Goal: Information Seeking & Learning: Learn about a topic

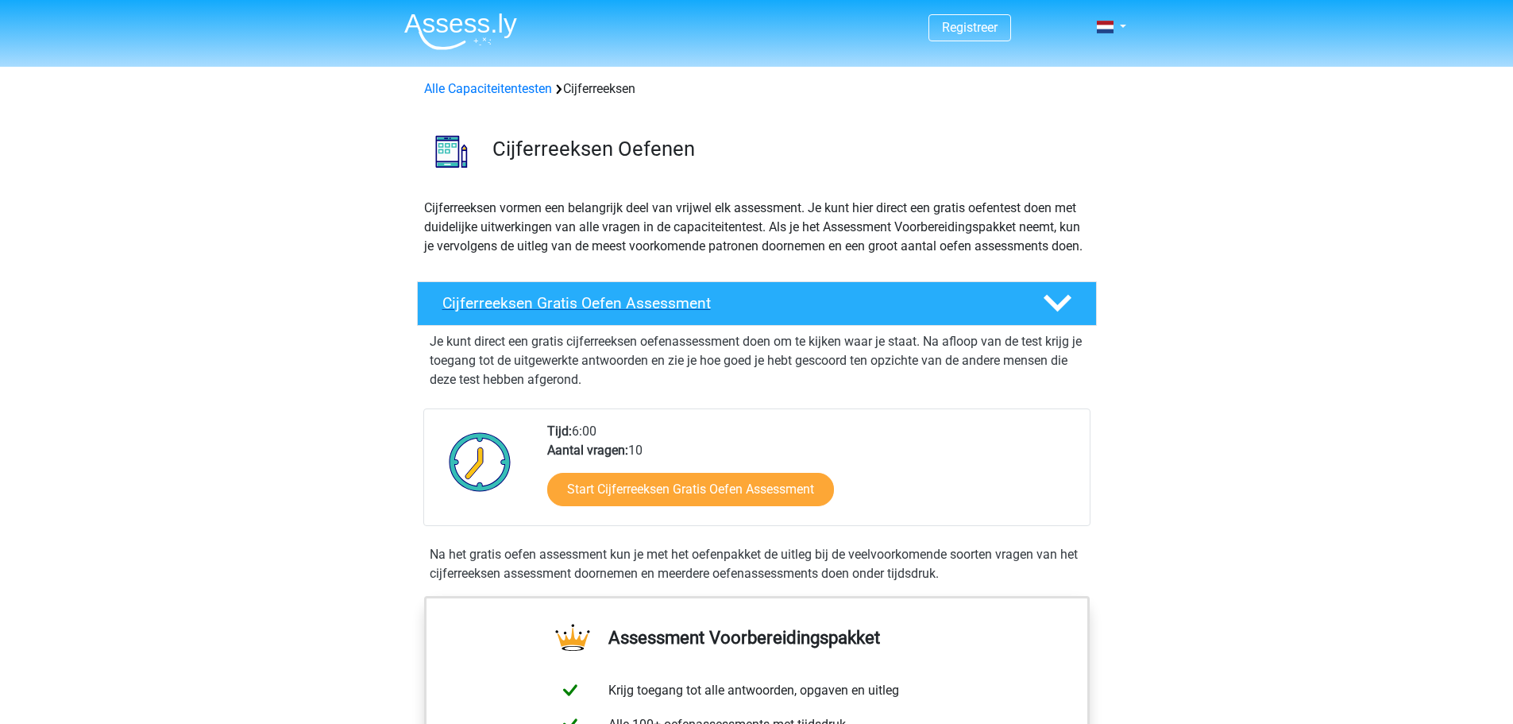
click at [693, 312] on h4 "Cijferreeksen Gratis Oefen Assessment" at bounding box center [729, 303] width 575 height 18
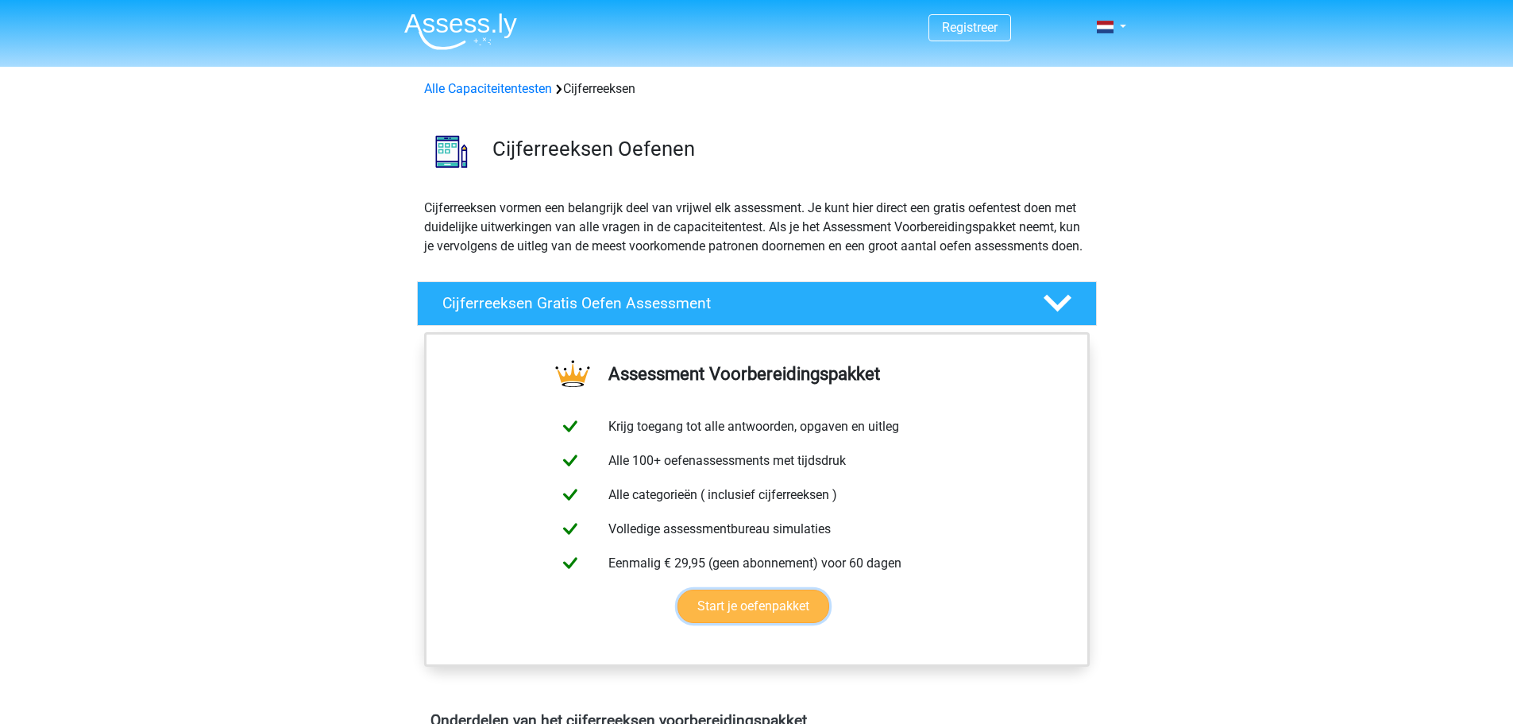
click at [745, 623] on link "Start je oefenpakket" at bounding box center [754, 605] width 152 height 33
click at [980, 326] on div "Cijferreeksen Gratis Oefen Assessment" at bounding box center [757, 303] width 680 height 44
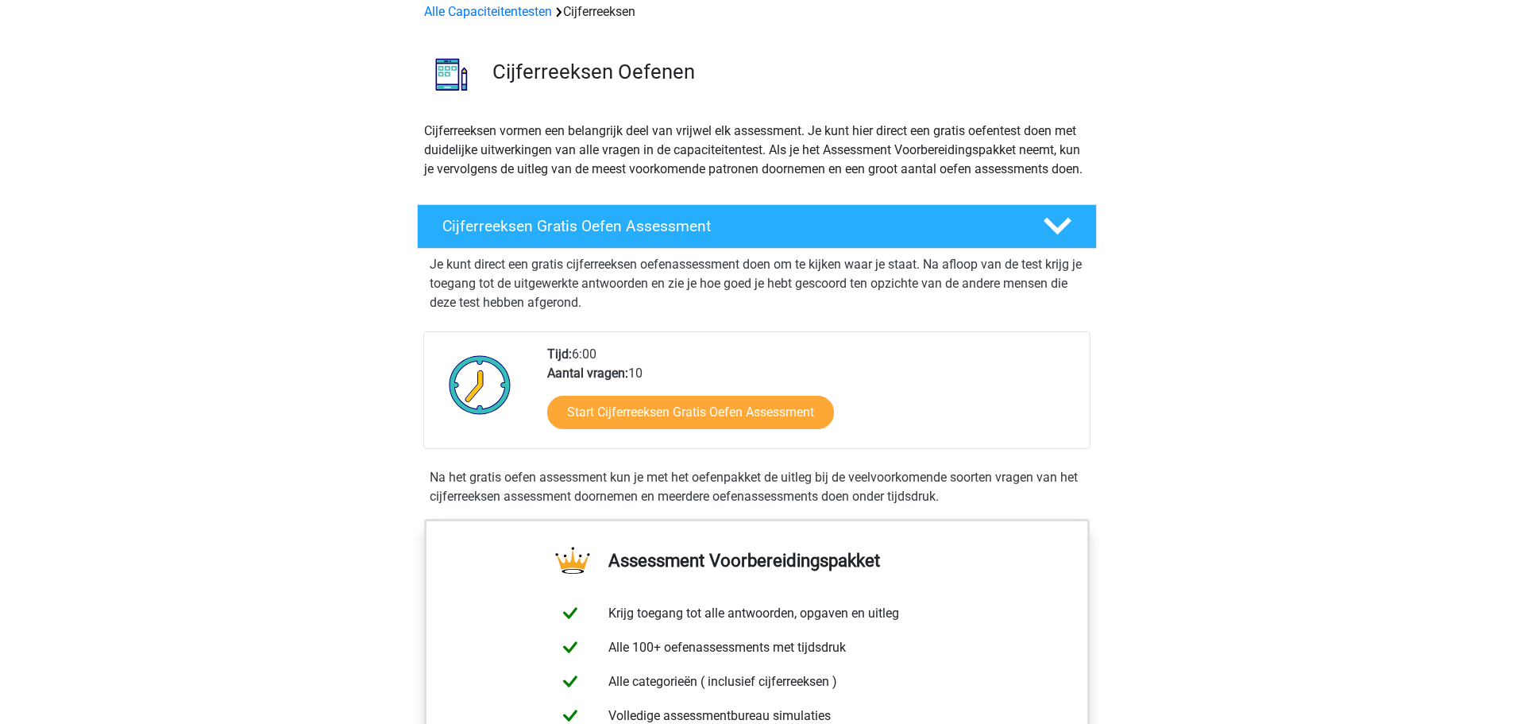
scroll to position [79, 0]
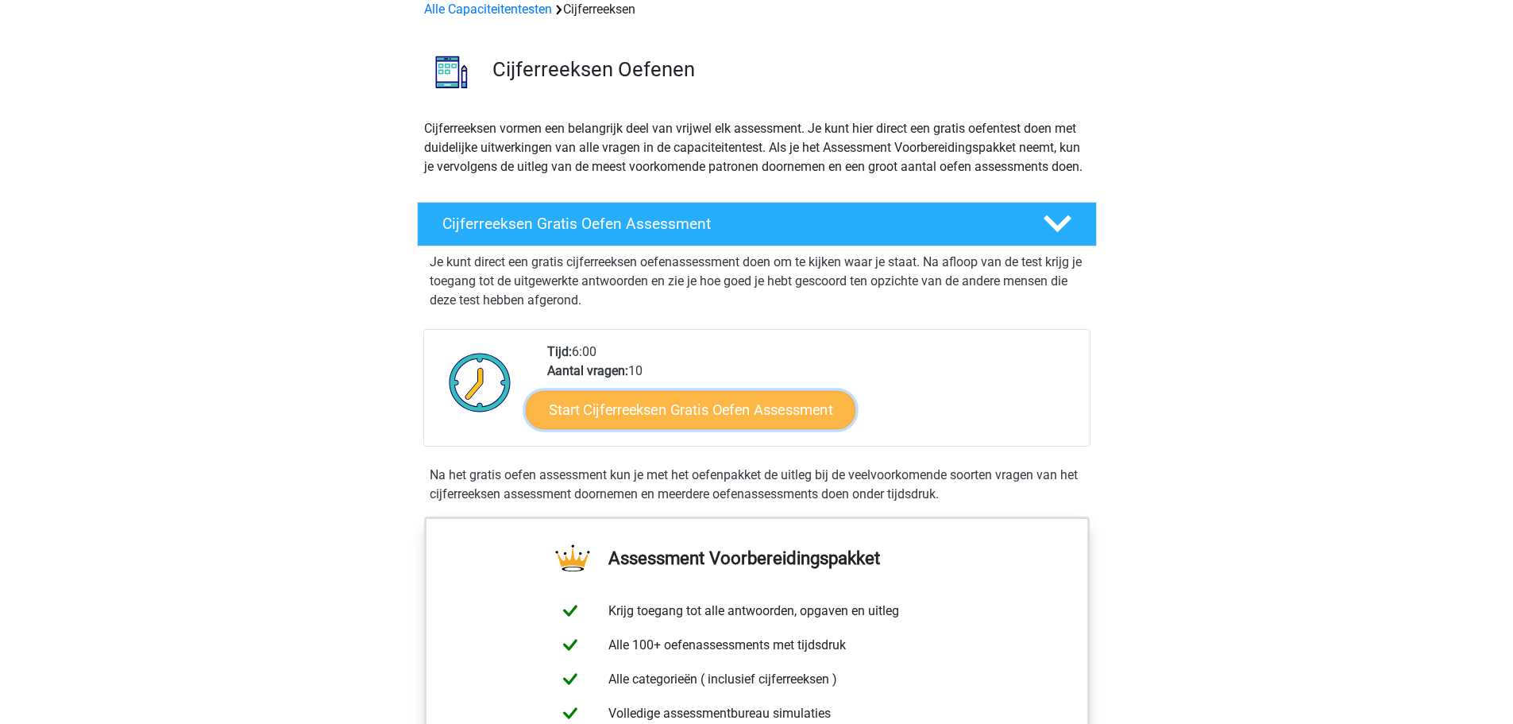
click at [720, 411] on link "Start Cijferreeksen Gratis Oefen Assessment" at bounding box center [691, 409] width 330 height 38
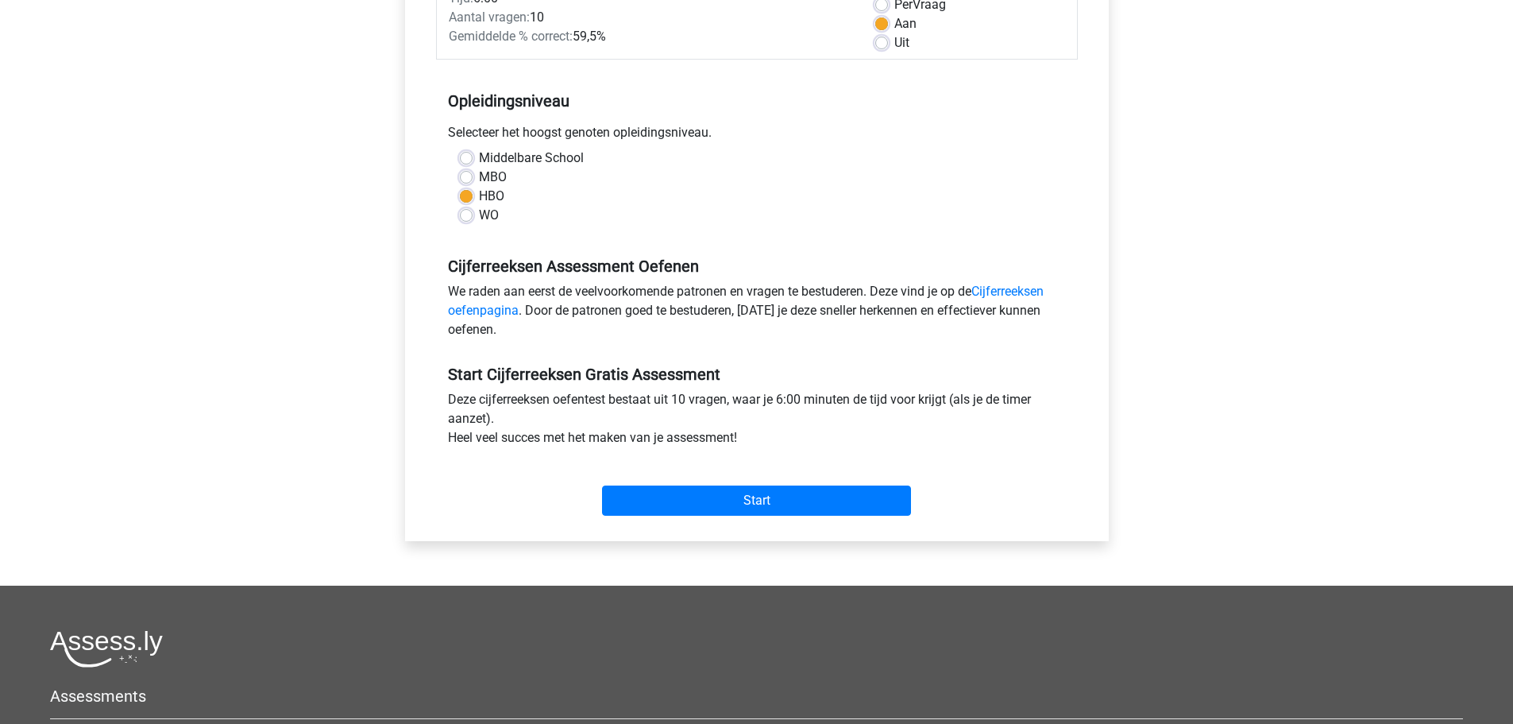
scroll to position [477, 0]
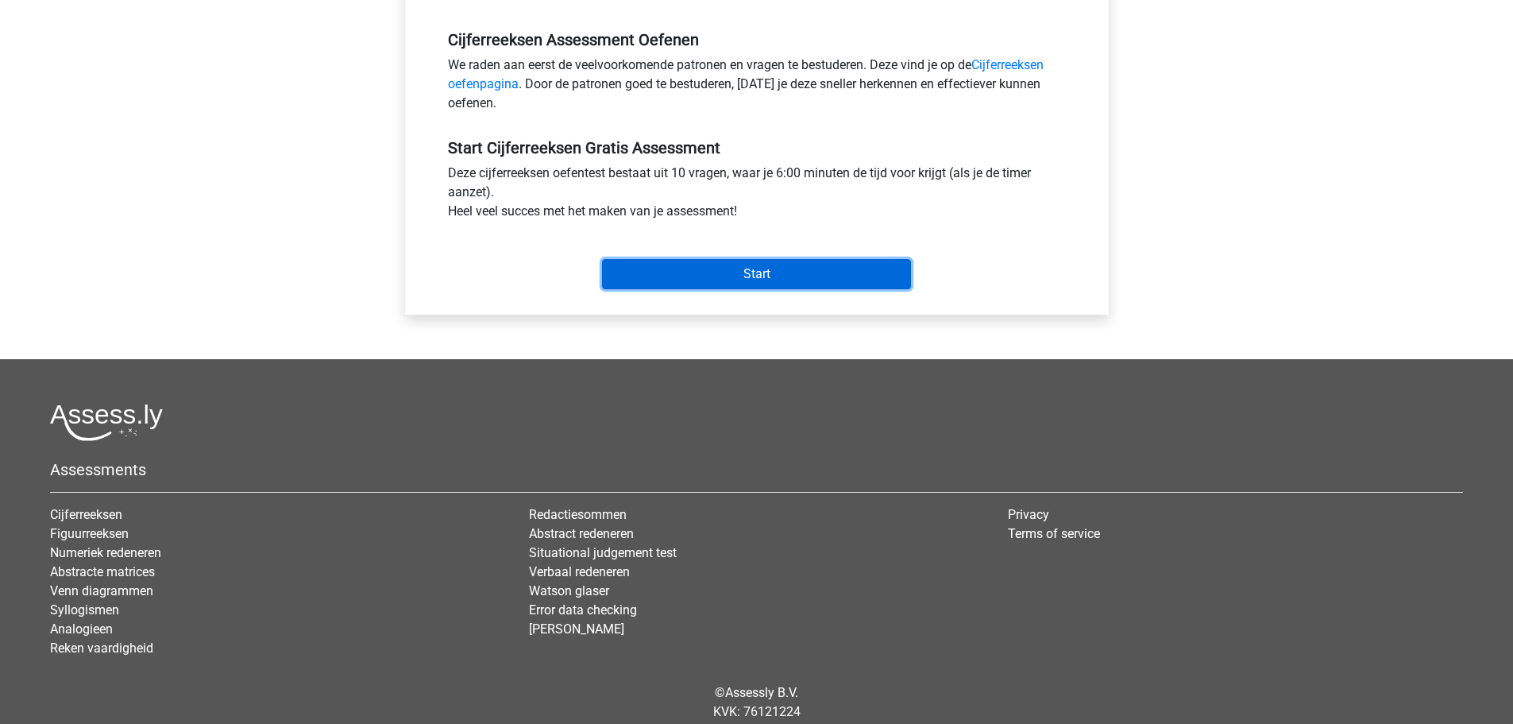
click at [804, 283] on input "Start" at bounding box center [756, 274] width 309 height 30
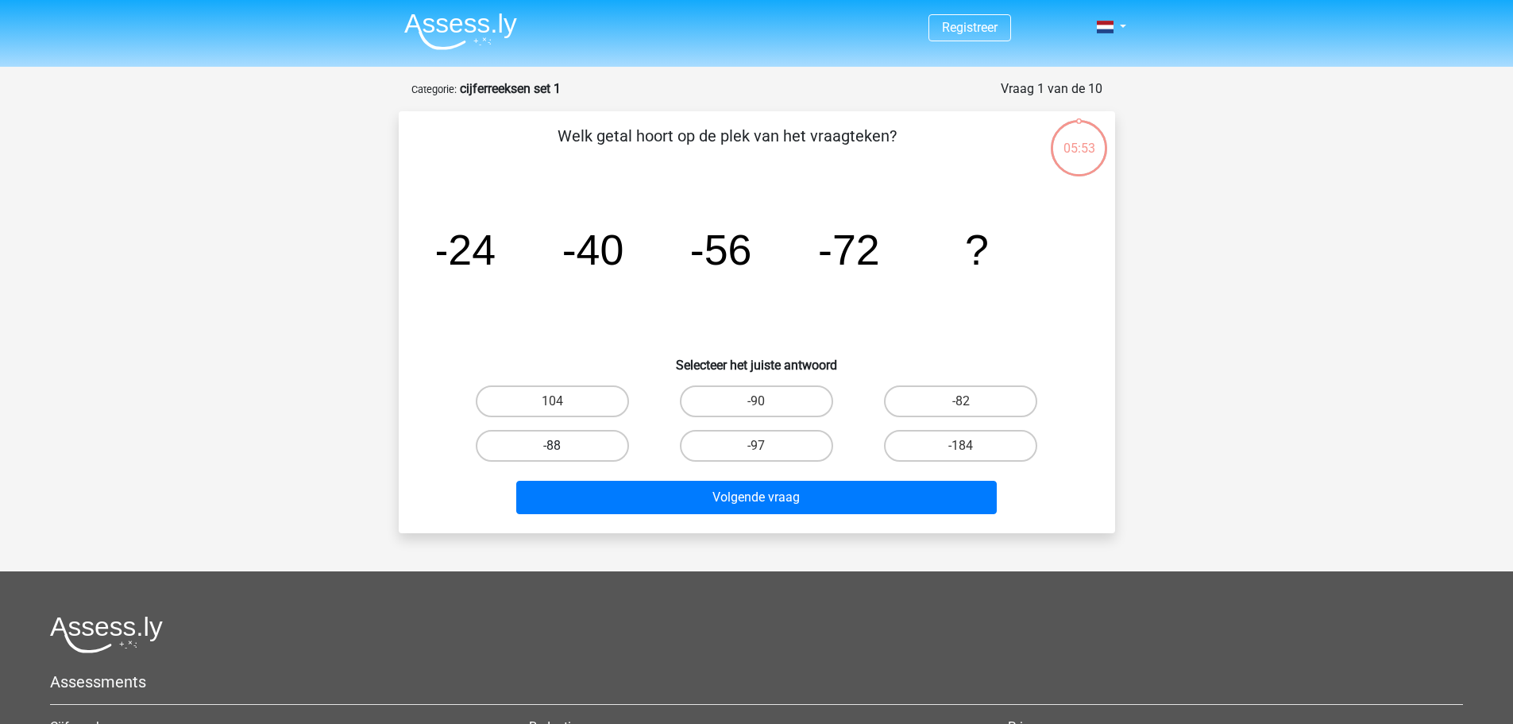
click at [531, 450] on label "-88" at bounding box center [552, 446] width 153 height 32
click at [552, 450] on input "-88" at bounding box center [557, 451] width 10 height 10
radio input "true"
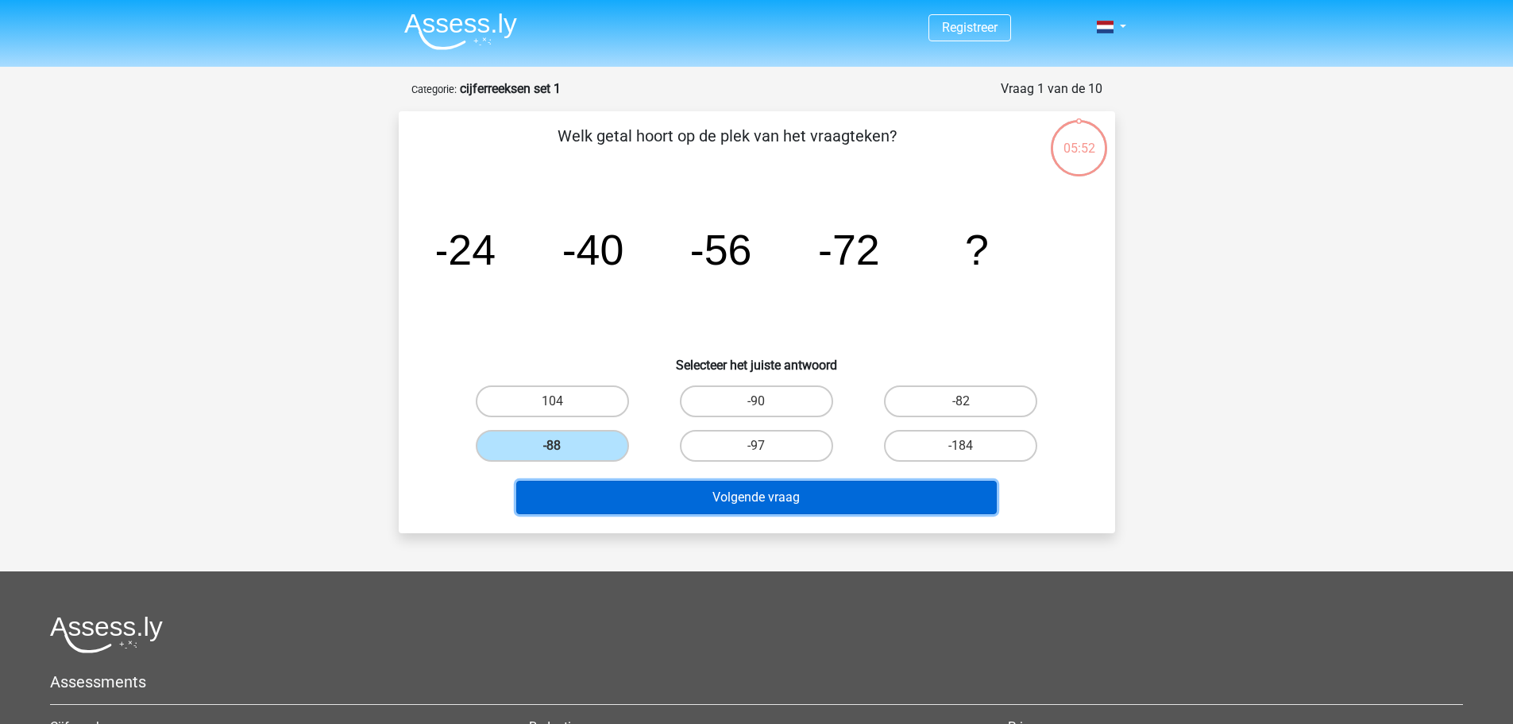
click at [677, 504] on button "Volgende vraag" at bounding box center [756, 497] width 481 height 33
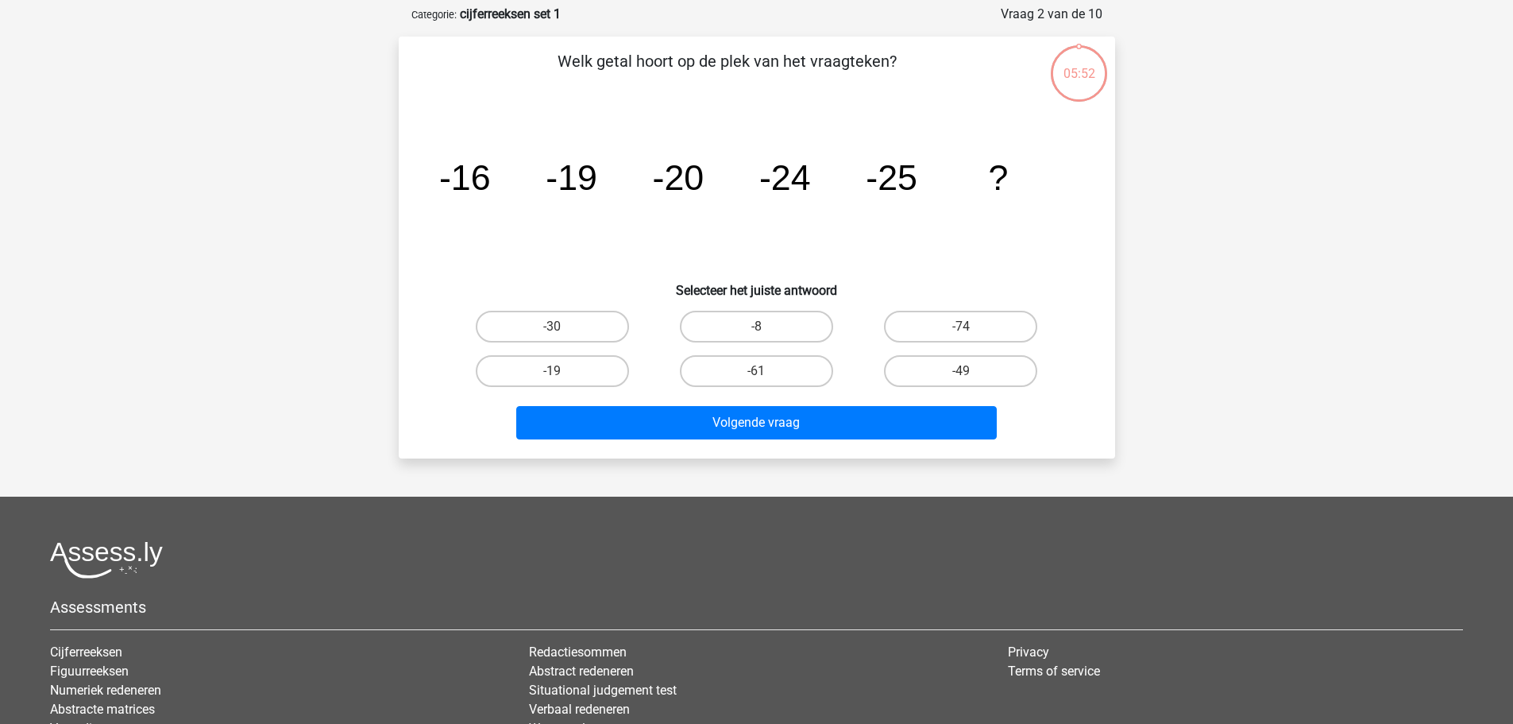
scroll to position [79, 0]
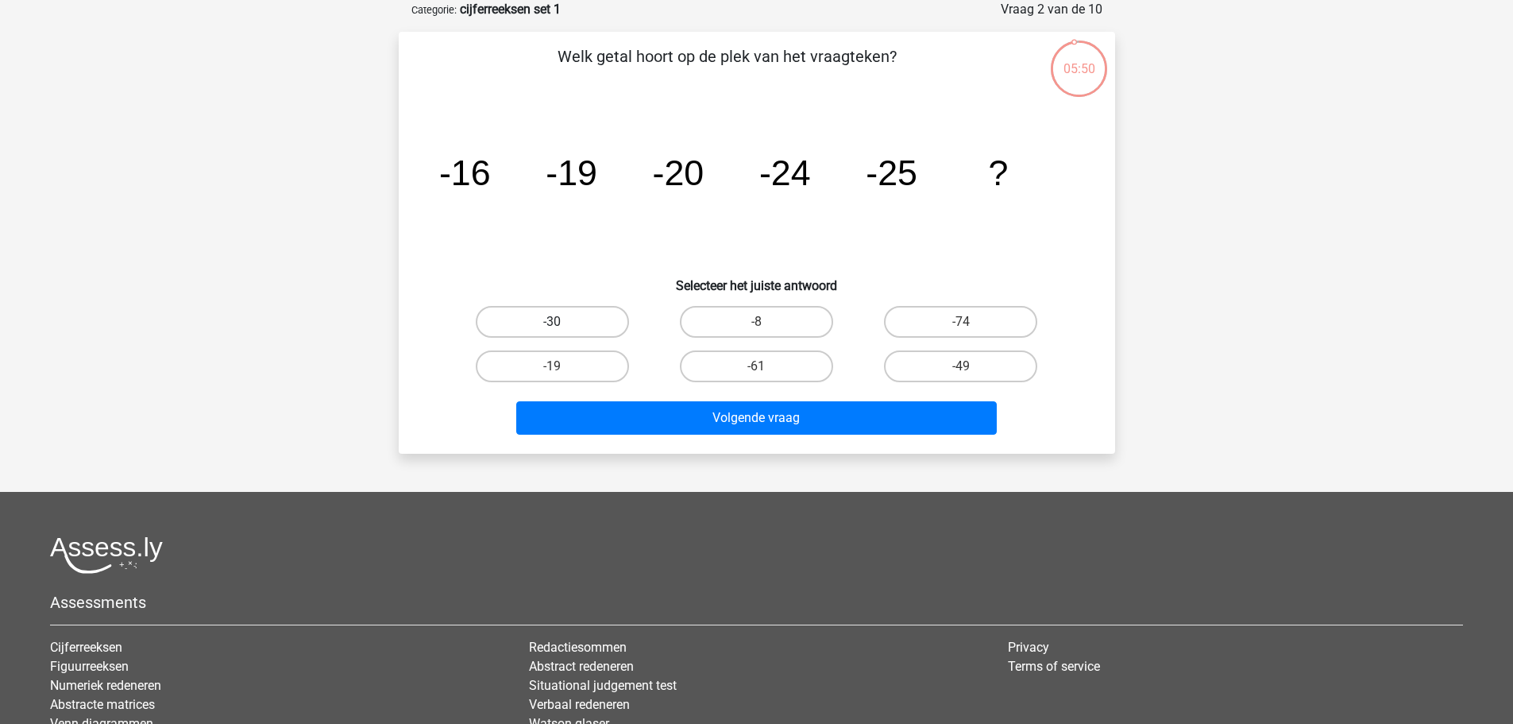
click at [594, 321] on label "-30" at bounding box center [552, 322] width 153 height 32
click at [562, 322] on input "-30" at bounding box center [557, 327] width 10 height 10
radio input "true"
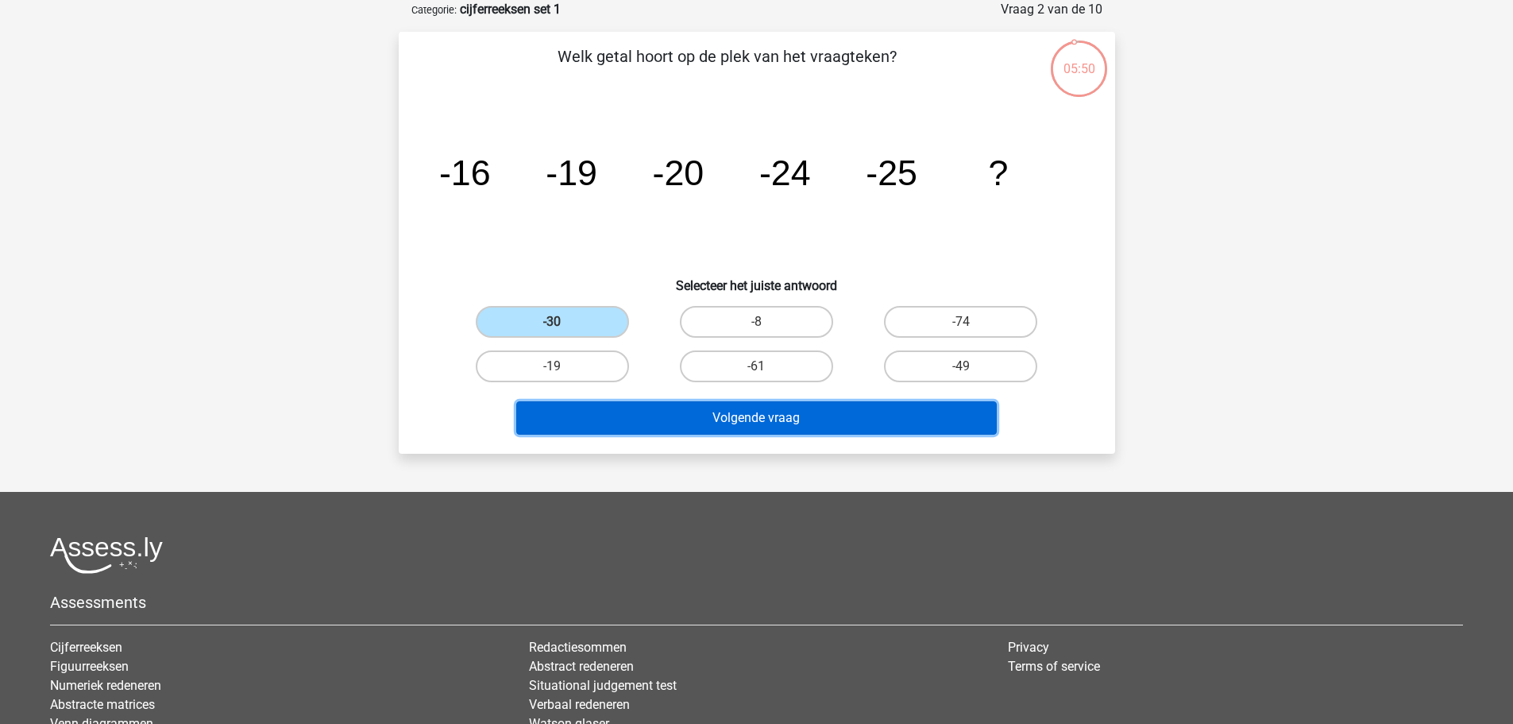
click at [685, 430] on button "Volgende vraag" at bounding box center [756, 417] width 481 height 33
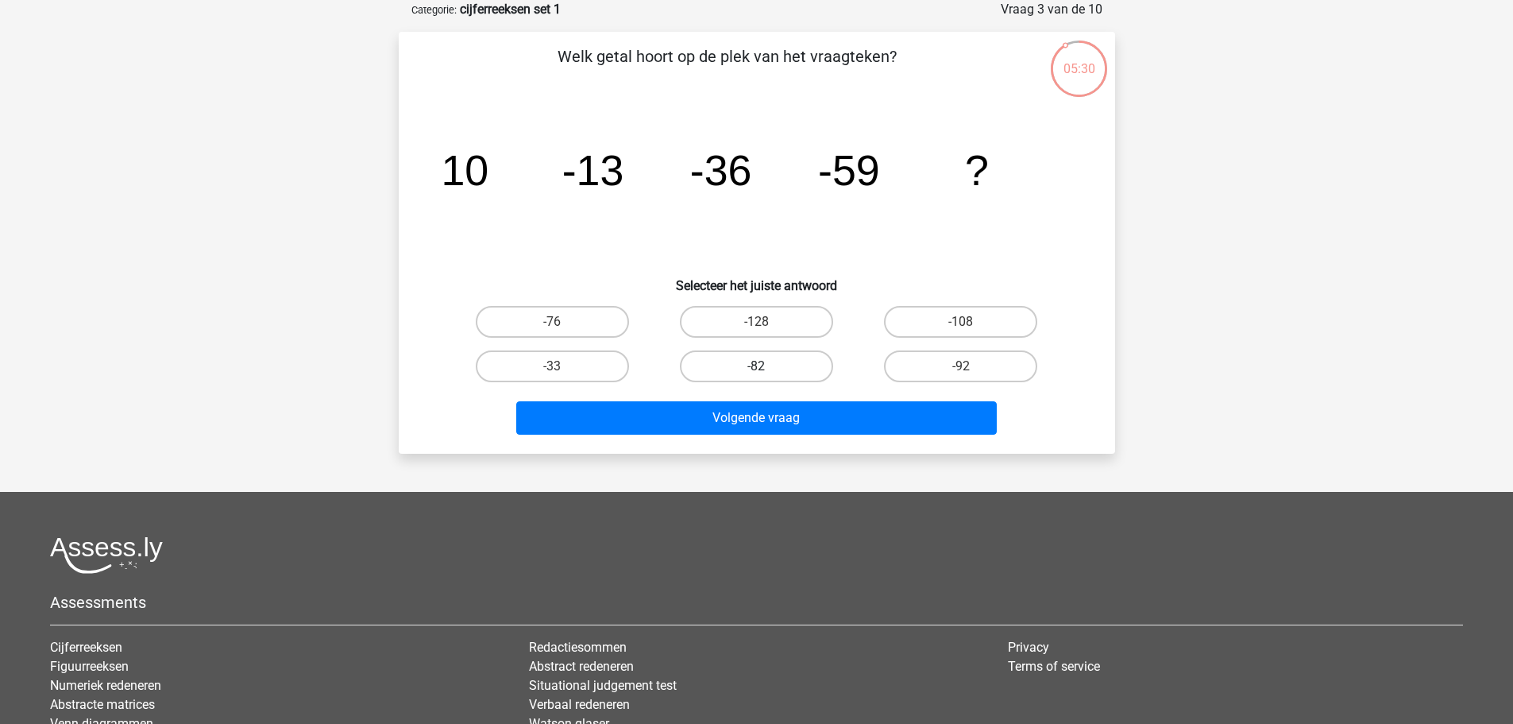
click at [749, 368] on label "-82" at bounding box center [756, 366] width 153 height 32
click at [756, 368] on input "-82" at bounding box center [761, 371] width 10 height 10
radio input "true"
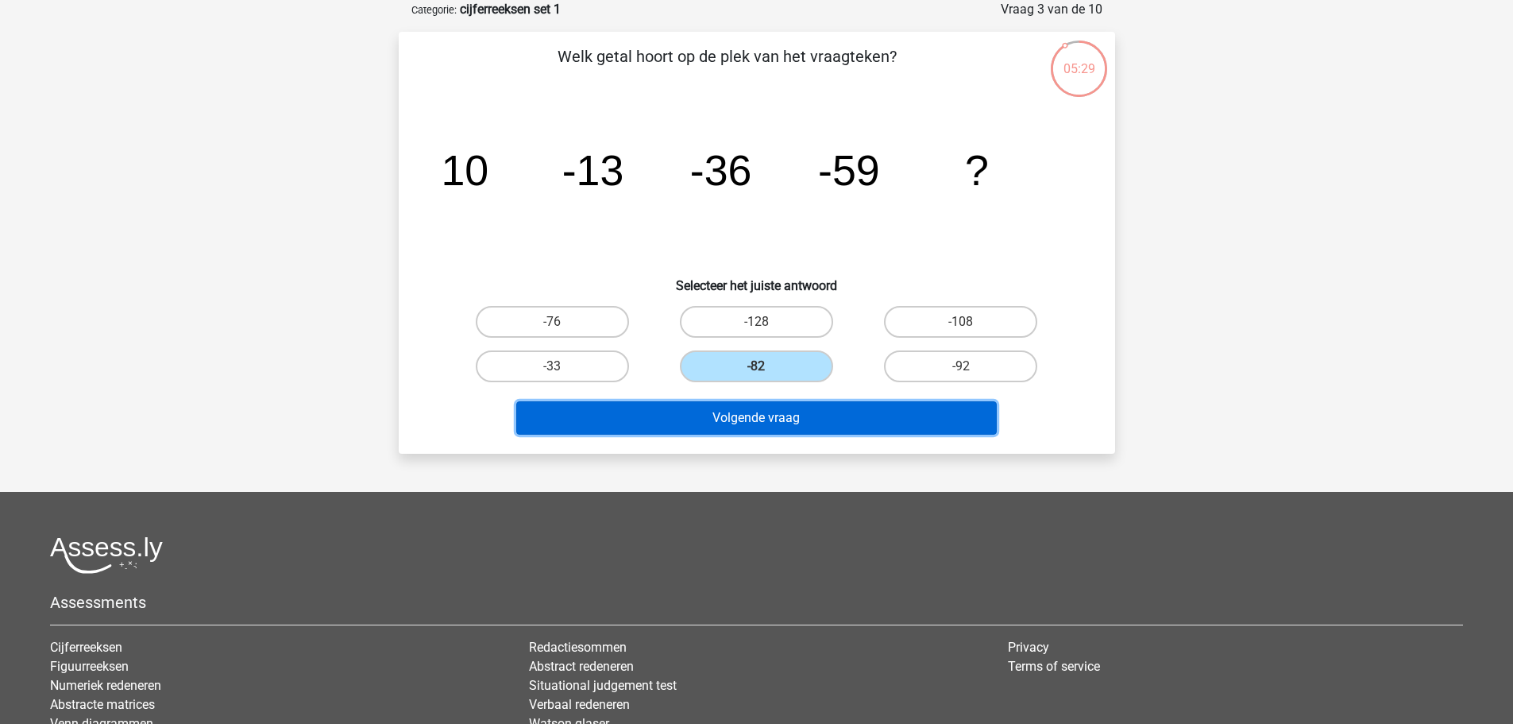
click at [763, 429] on button "Volgende vraag" at bounding box center [756, 417] width 481 height 33
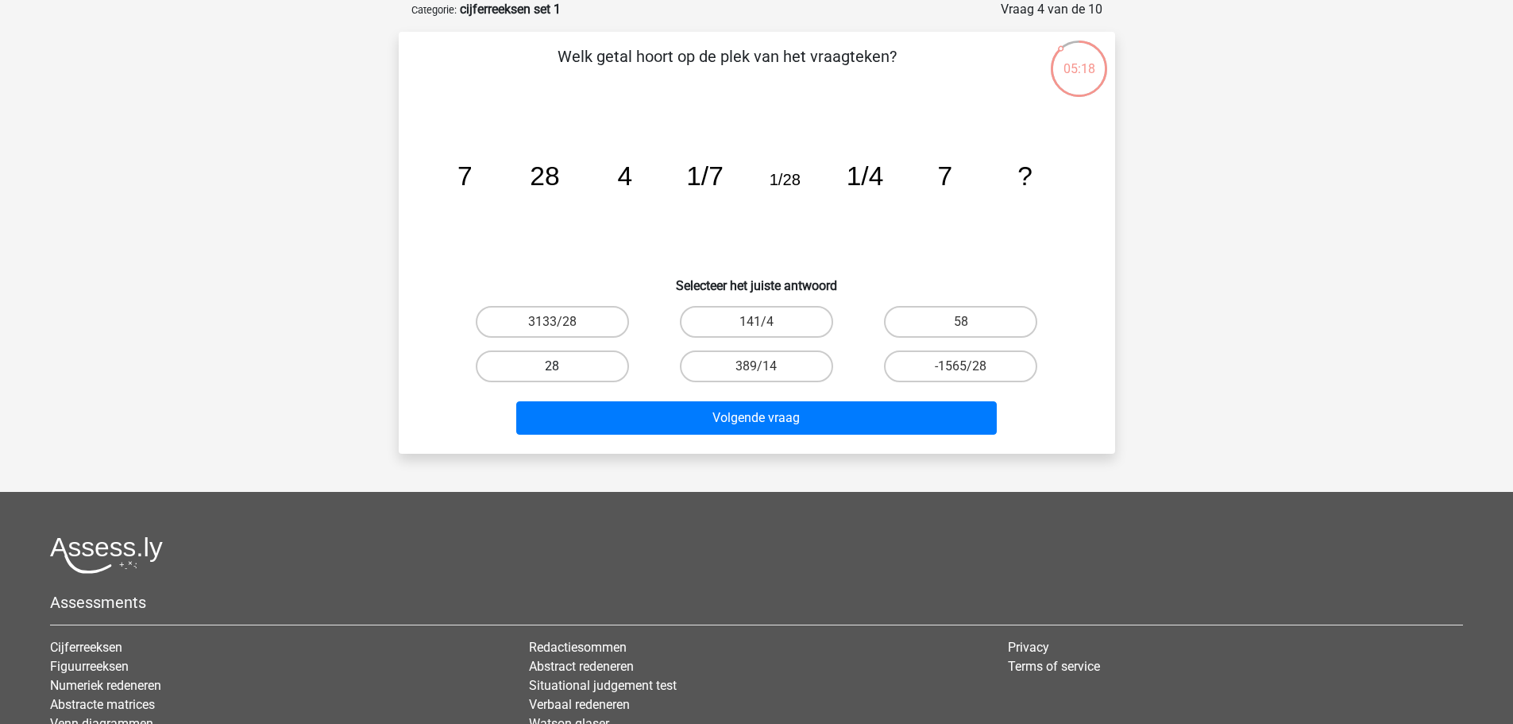
click at [579, 368] on label "28" at bounding box center [552, 366] width 153 height 32
click at [562, 368] on input "28" at bounding box center [557, 371] width 10 height 10
radio input "true"
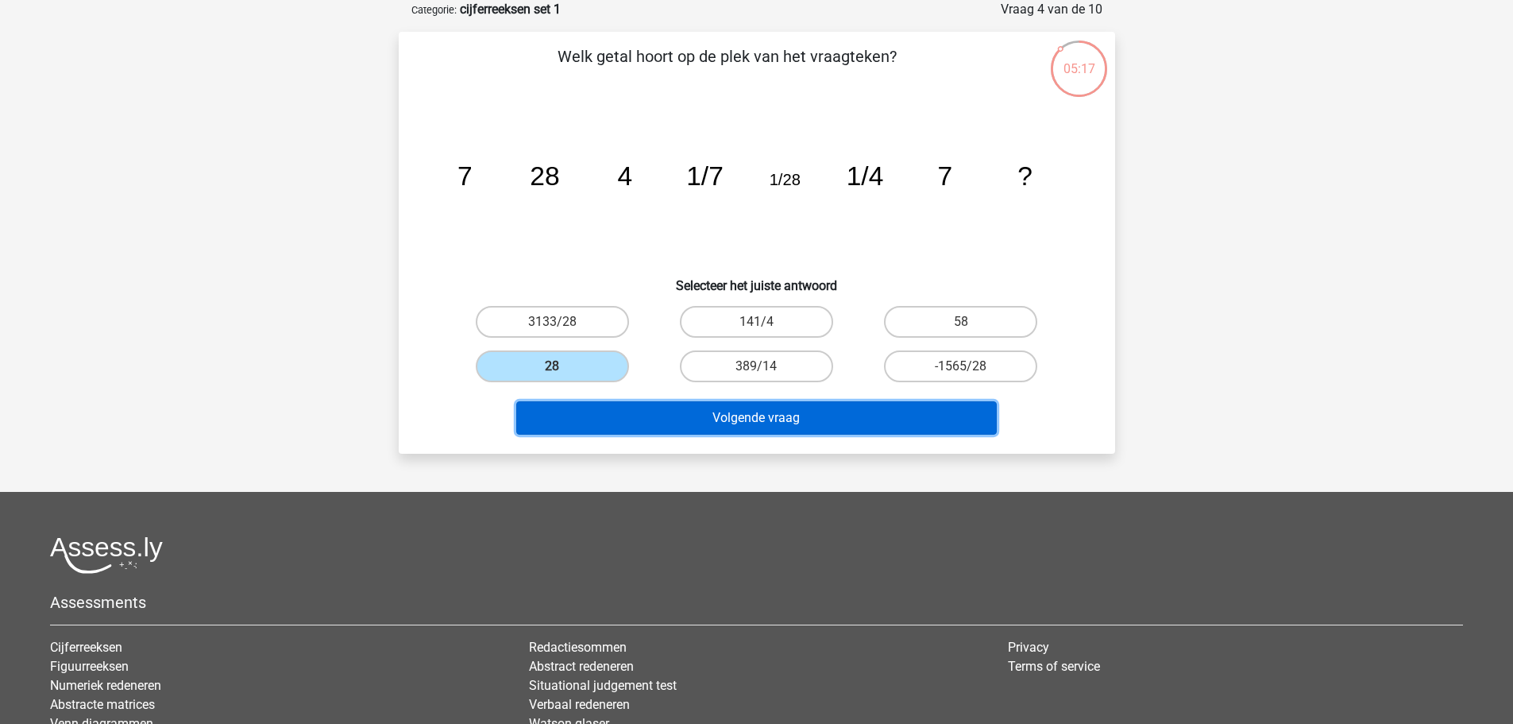
click at [680, 403] on button "Volgende vraag" at bounding box center [756, 417] width 481 height 33
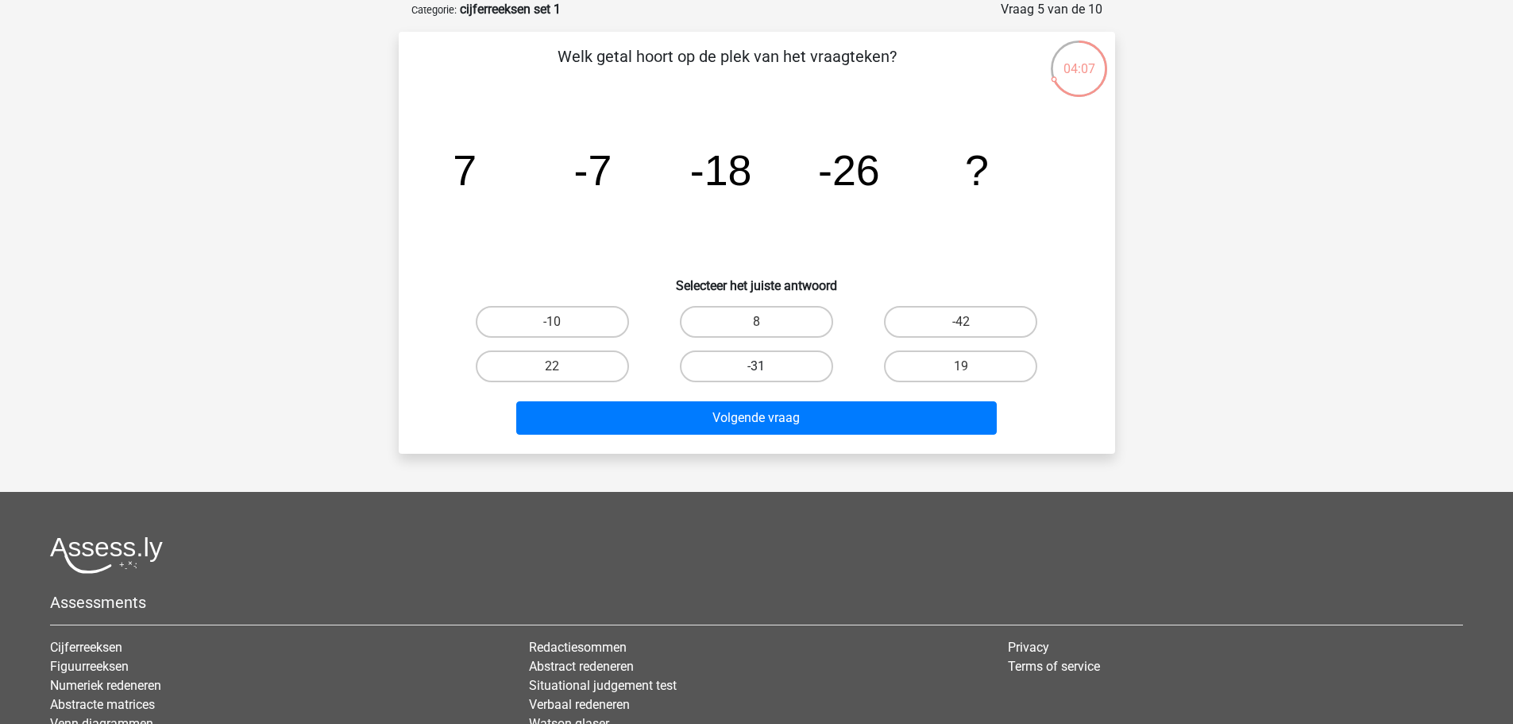
click at [708, 374] on label "-31" at bounding box center [756, 366] width 153 height 32
click at [756, 374] on input "-31" at bounding box center [761, 371] width 10 height 10
radio input "true"
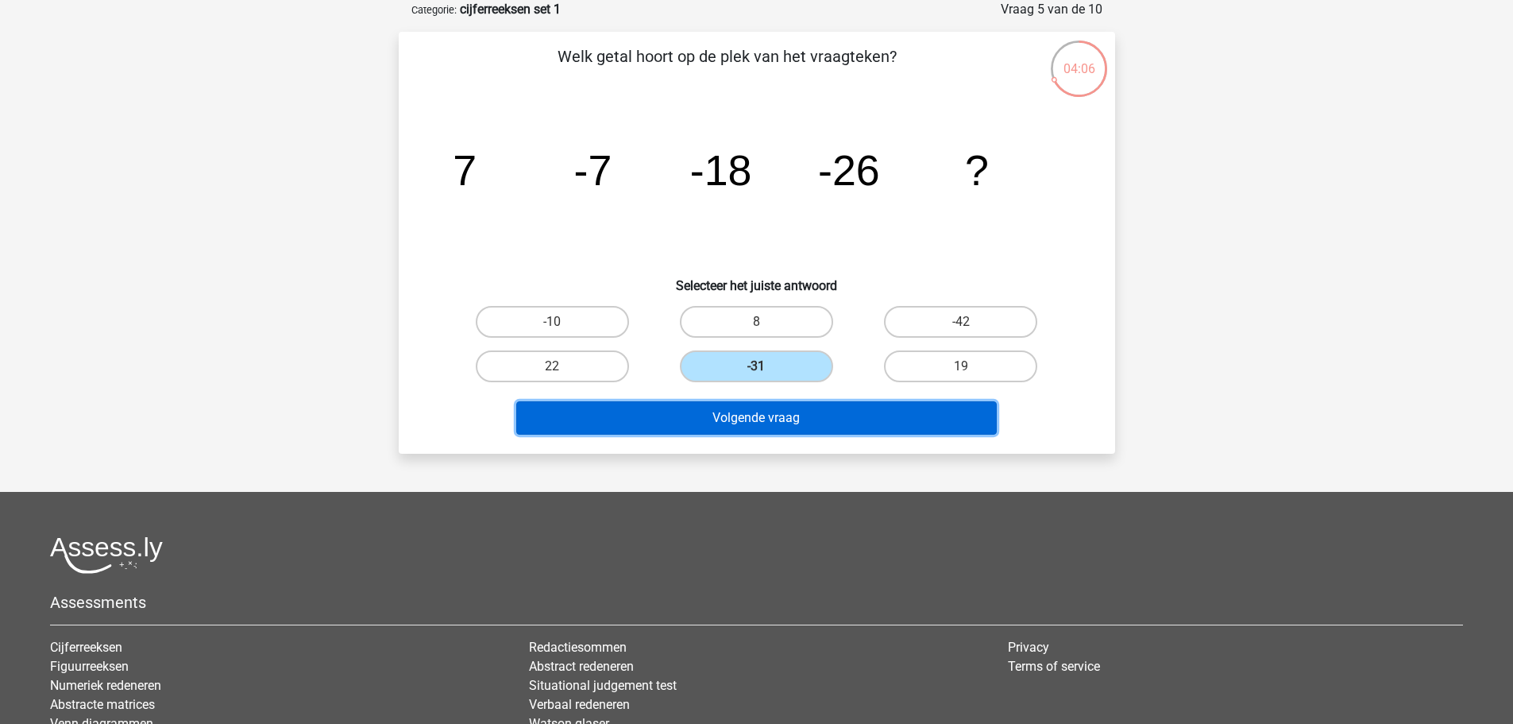
click at [703, 426] on button "Volgende vraag" at bounding box center [756, 417] width 481 height 33
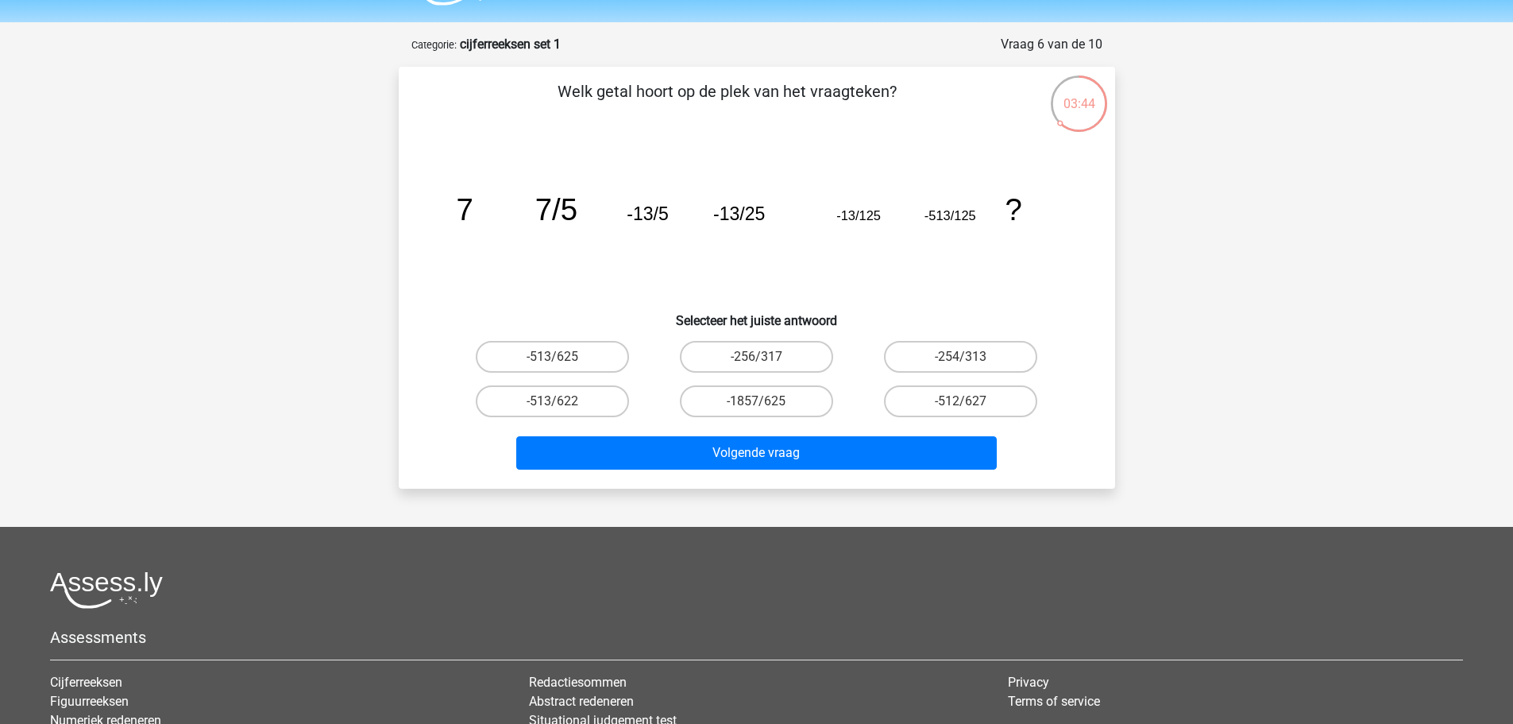
scroll to position [0, 0]
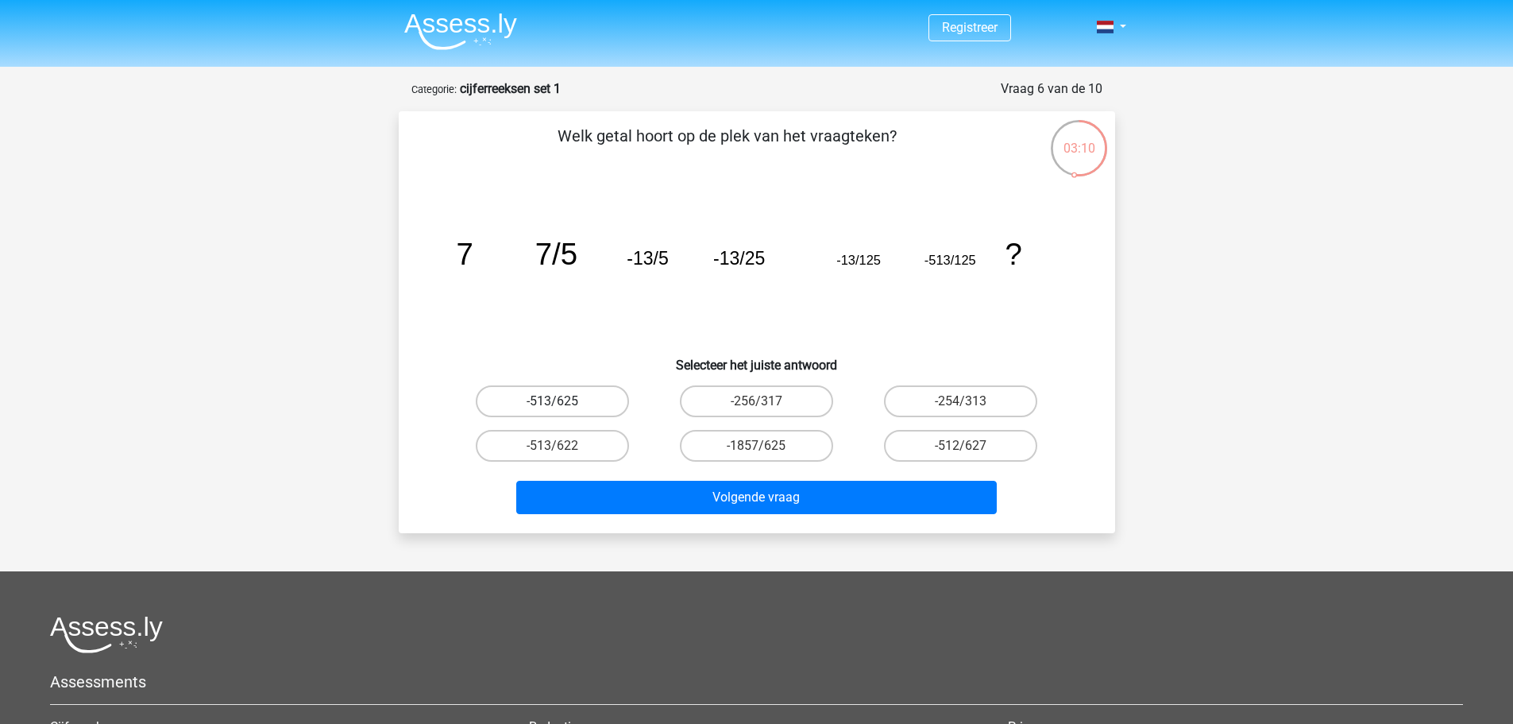
click at [530, 407] on label "-513/625" at bounding box center [552, 401] width 153 height 32
click at [552, 407] on input "-513/625" at bounding box center [557, 406] width 10 height 10
radio input "true"
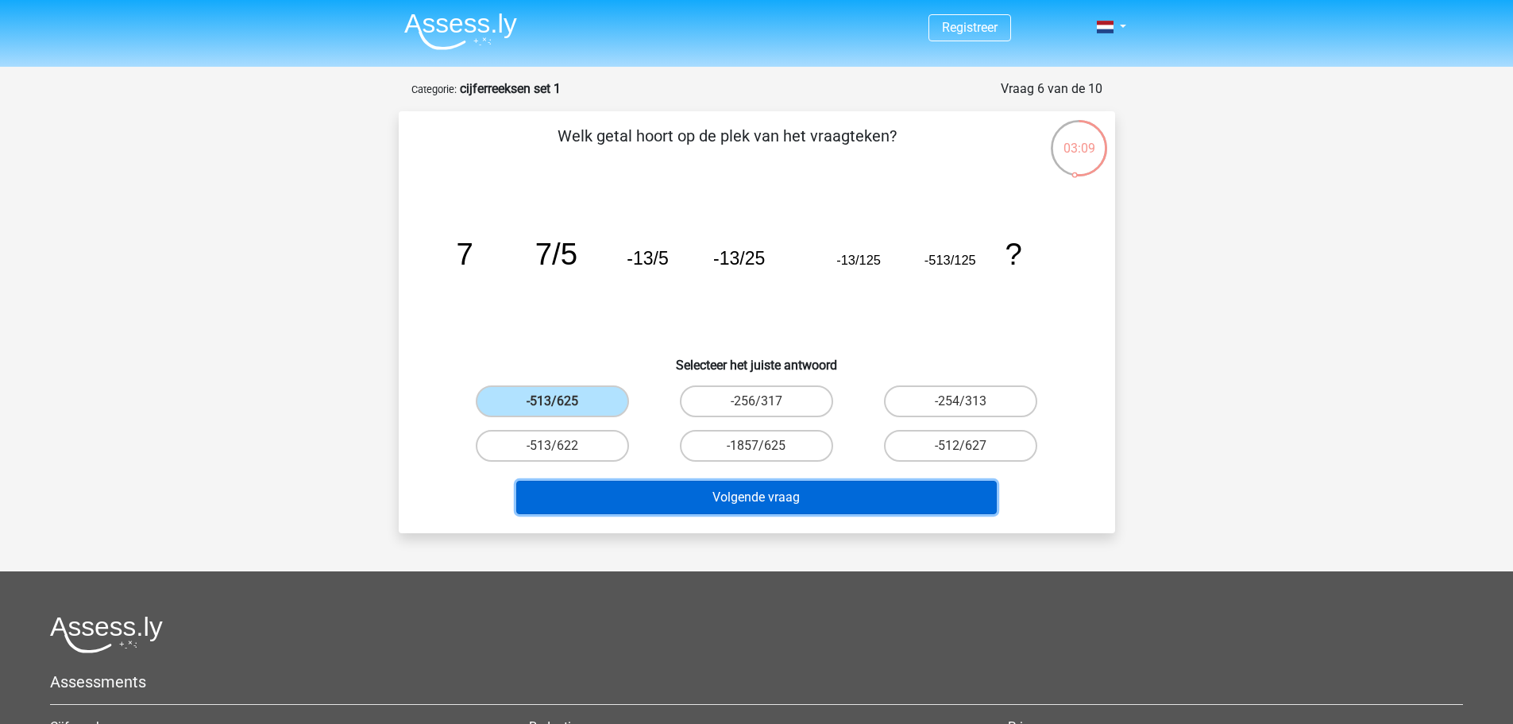
click at [694, 508] on button "Volgende vraag" at bounding box center [756, 497] width 481 height 33
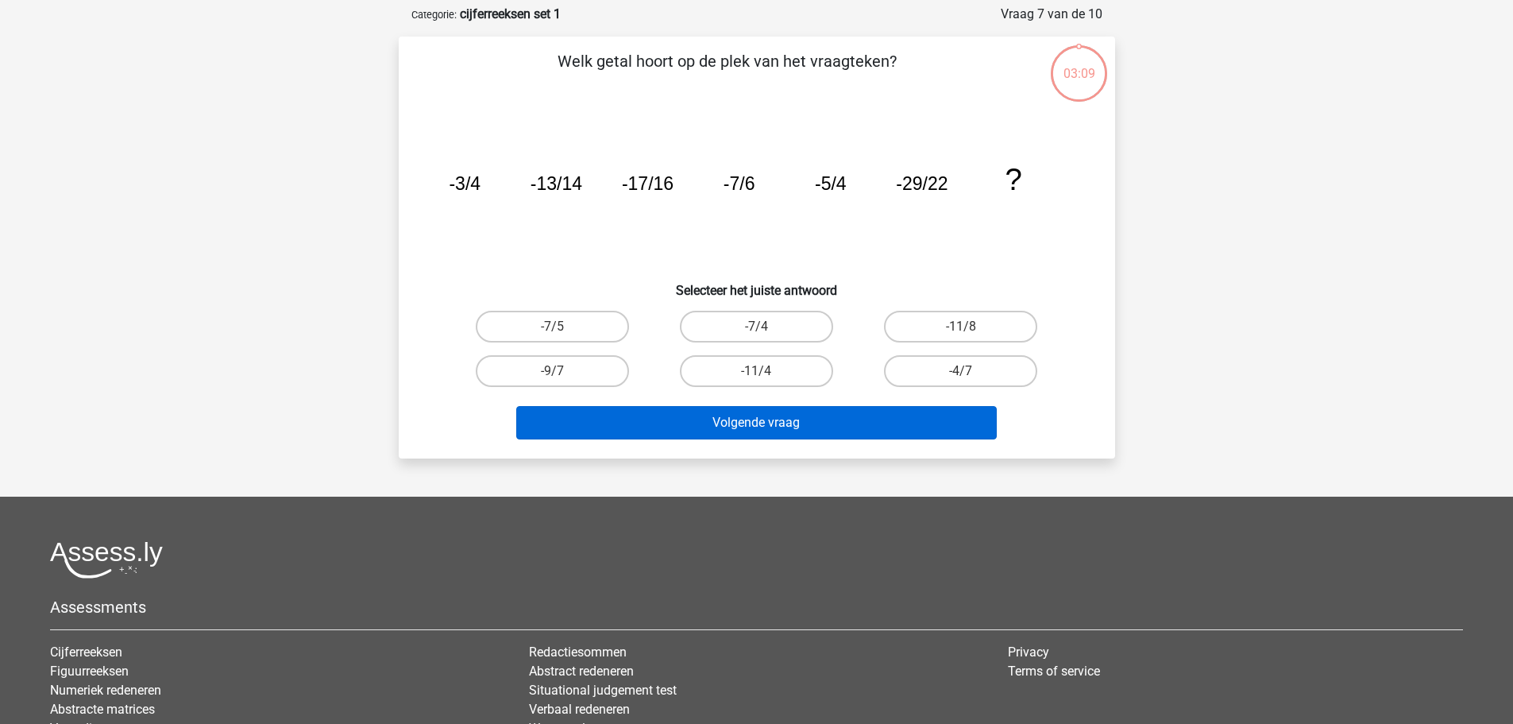
scroll to position [79, 0]
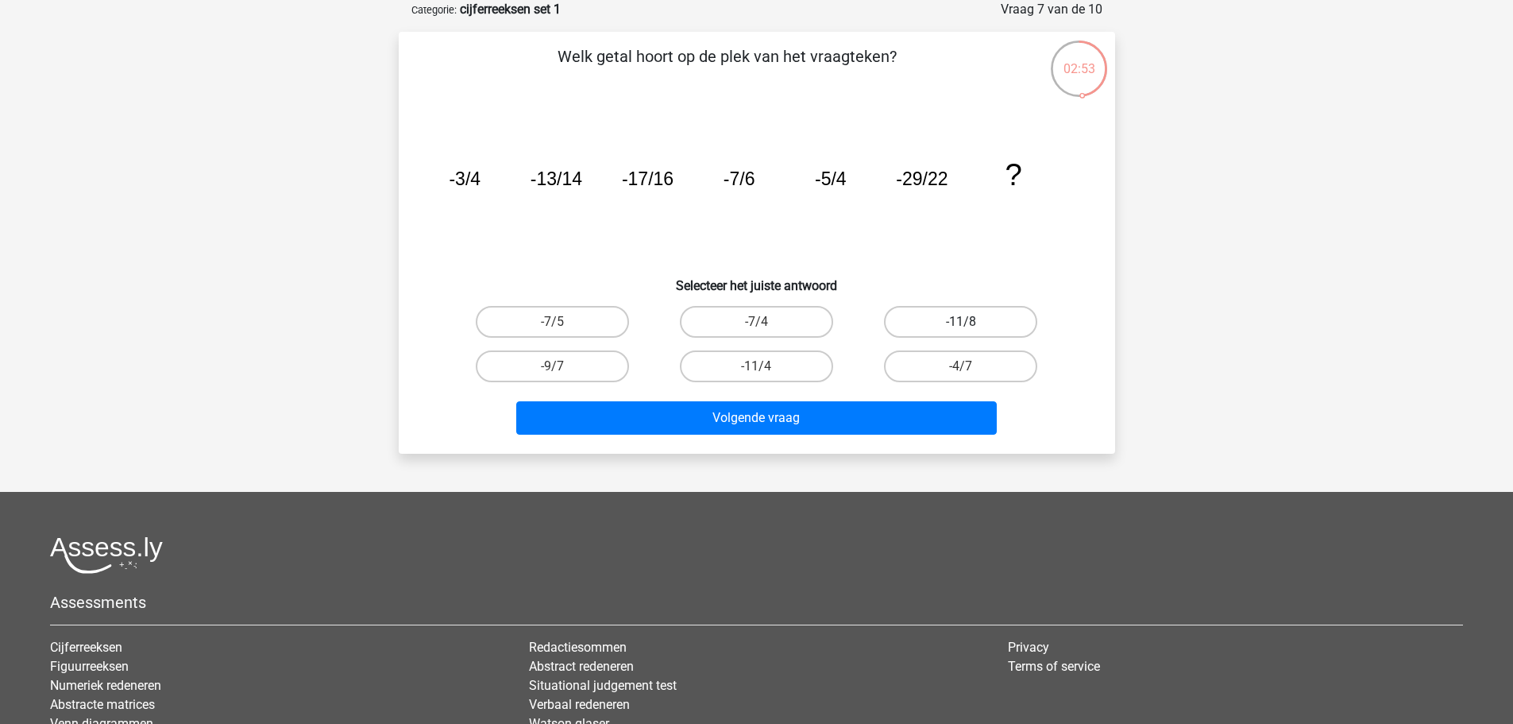
click at [925, 308] on label "-11/8" at bounding box center [960, 322] width 153 height 32
click at [961, 322] on input "-11/8" at bounding box center [966, 327] width 10 height 10
radio input "true"
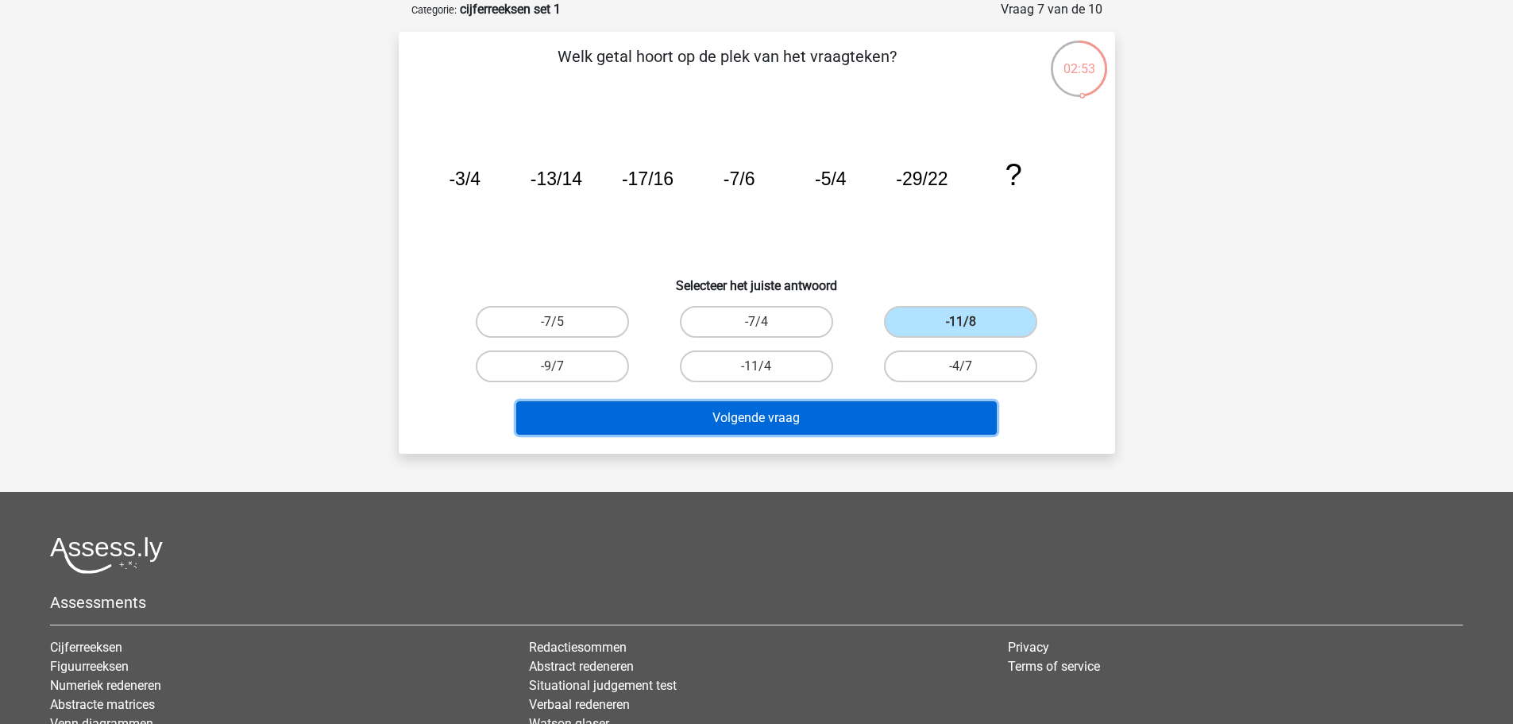
click at [881, 408] on button "Volgende vraag" at bounding box center [756, 417] width 481 height 33
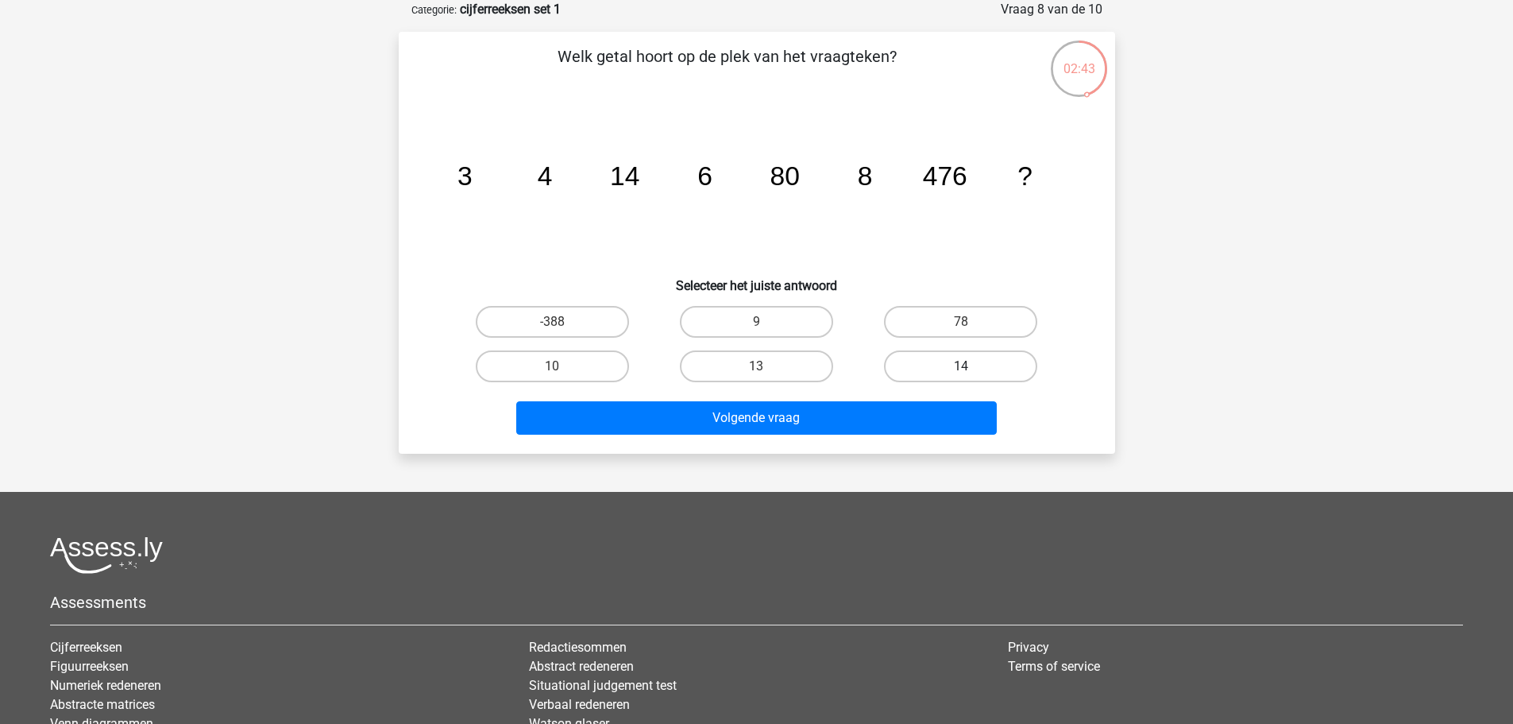
click at [917, 365] on label "14" at bounding box center [960, 366] width 153 height 32
click at [961, 366] on input "14" at bounding box center [966, 371] width 10 height 10
radio input "true"
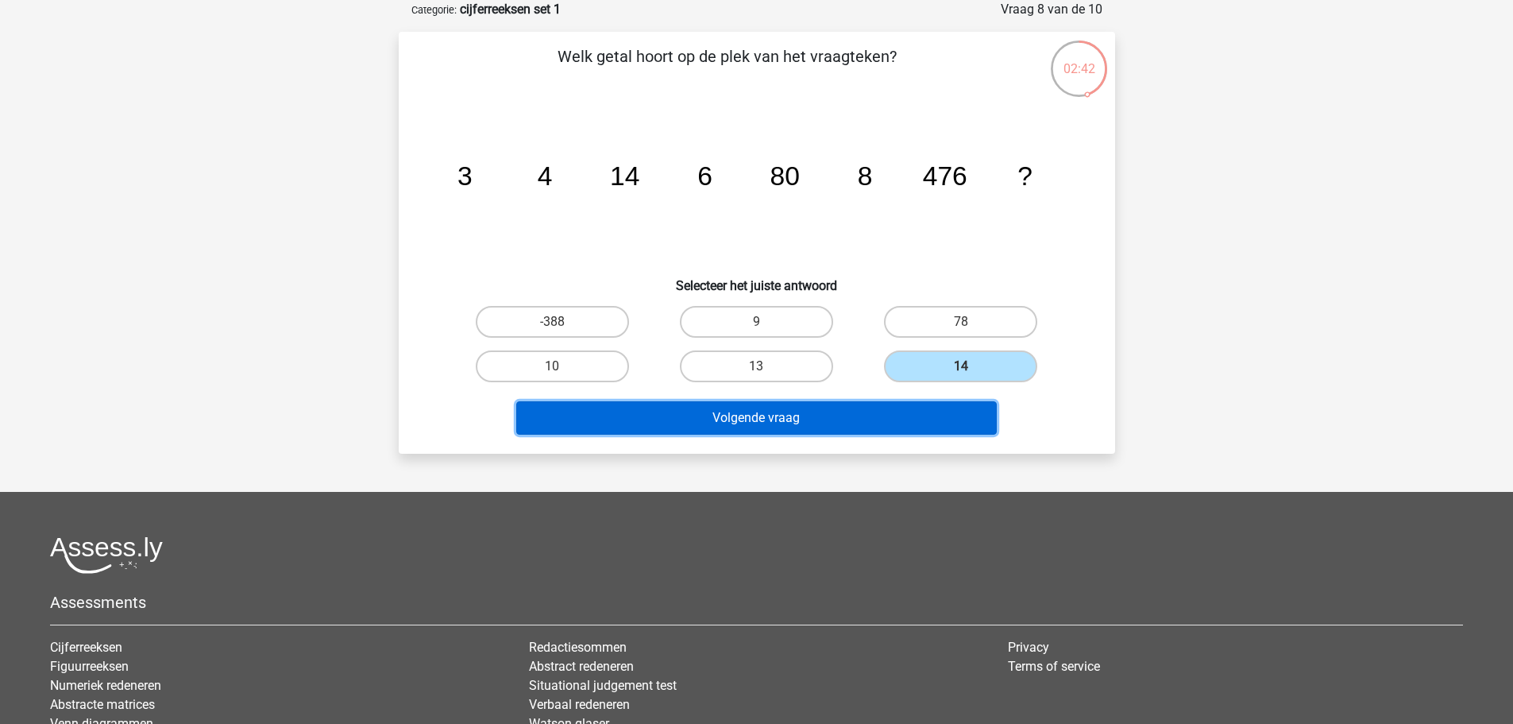
click at [878, 420] on button "Volgende vraag" at bounding box center [756, 417] width 481 height 33
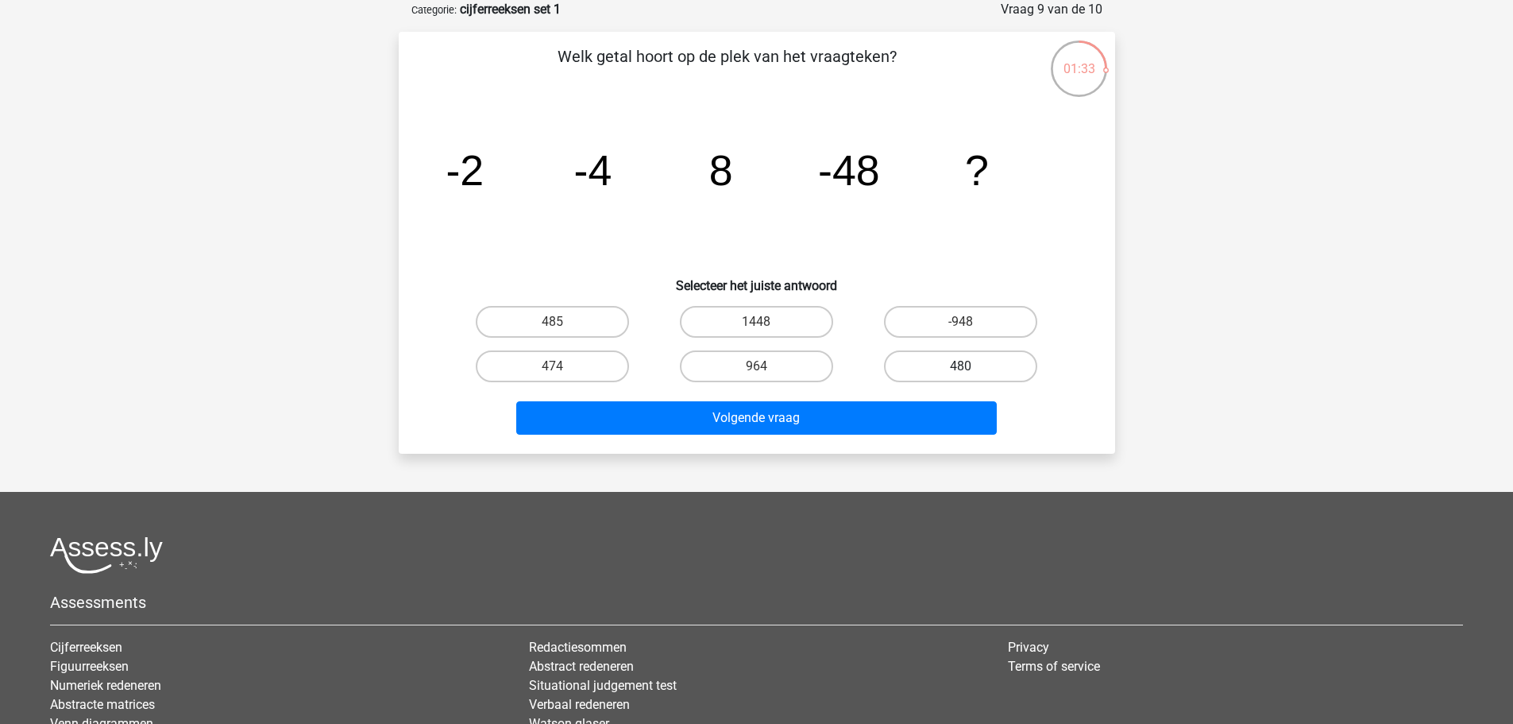
click at [967, 354] on label "480" at bounding box center [960, 366] width 153 height 32
click at [967, 366] on input "480" at bounding box center [966, 371] width 10 height 10
radio input "true"
click at [891, 445] on div "Welk getal hoort op de plek van het vraagteken? image/svg+xml -2 -4 8 -48 ? Sel…" at bounding box center [757, 243] width 716 height 422
click at [889, 436] on div "Volgende vraag" at bounding box center [756, 421] width 613 height 40
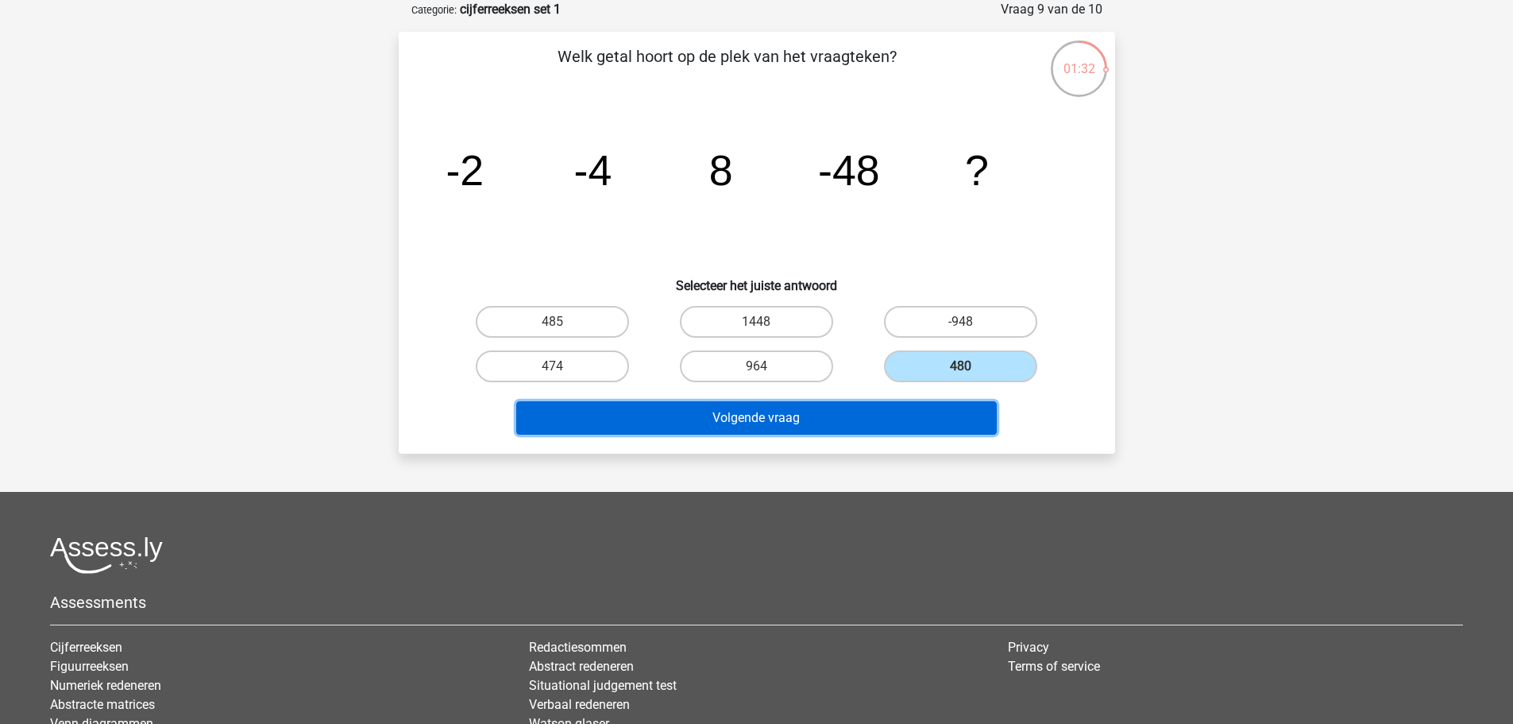
click at [888, 431] on button "Volgende vraag" at bounding box center [756, 417] width 481 height 33
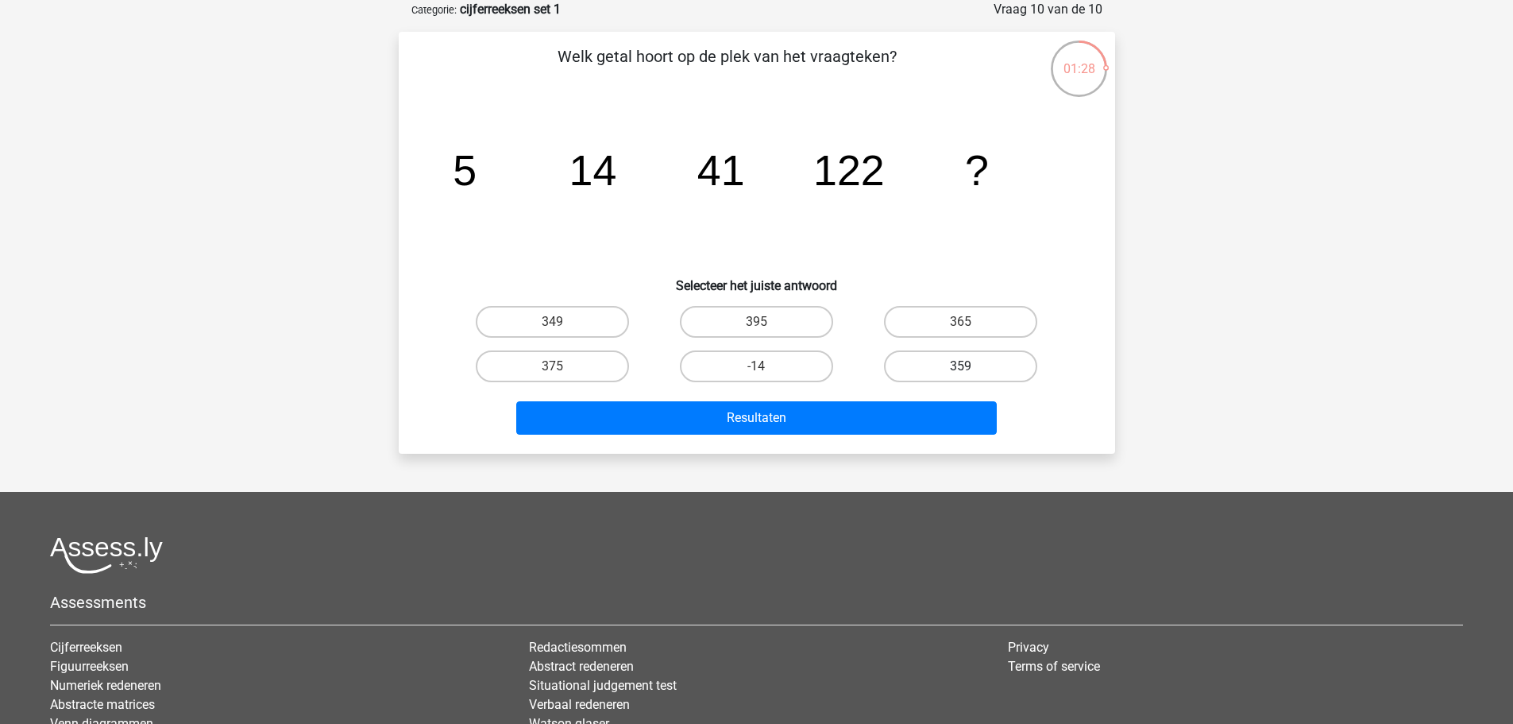
click at [916, 362] on label "359" at bounding box center [960, 366] width 153 height 32
click at [961, 366] on input "359" at bounding box center [966, 371] width 10 height 10
radio input "true"
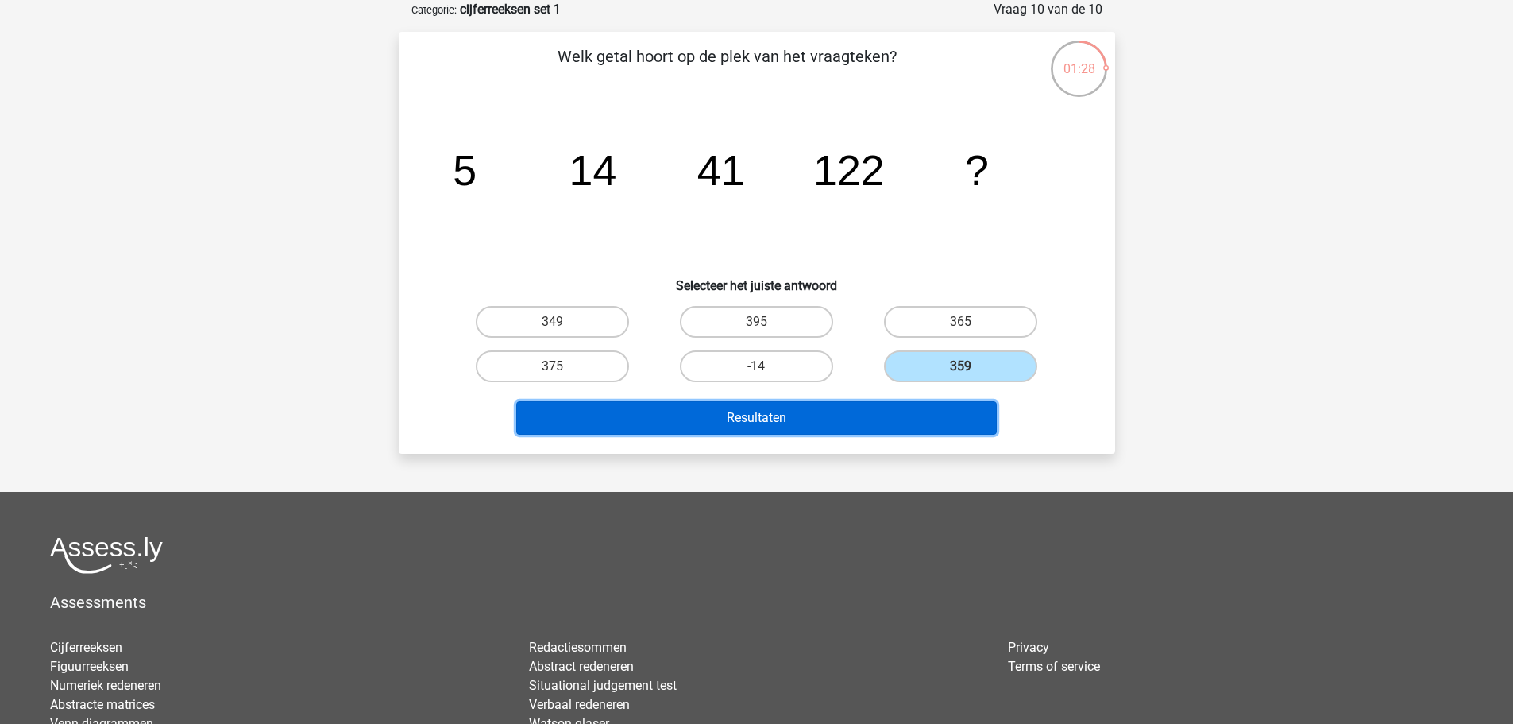
click at [922, 406] on button "Resultaten" at bounding box center [756, 417] width 481 height 33
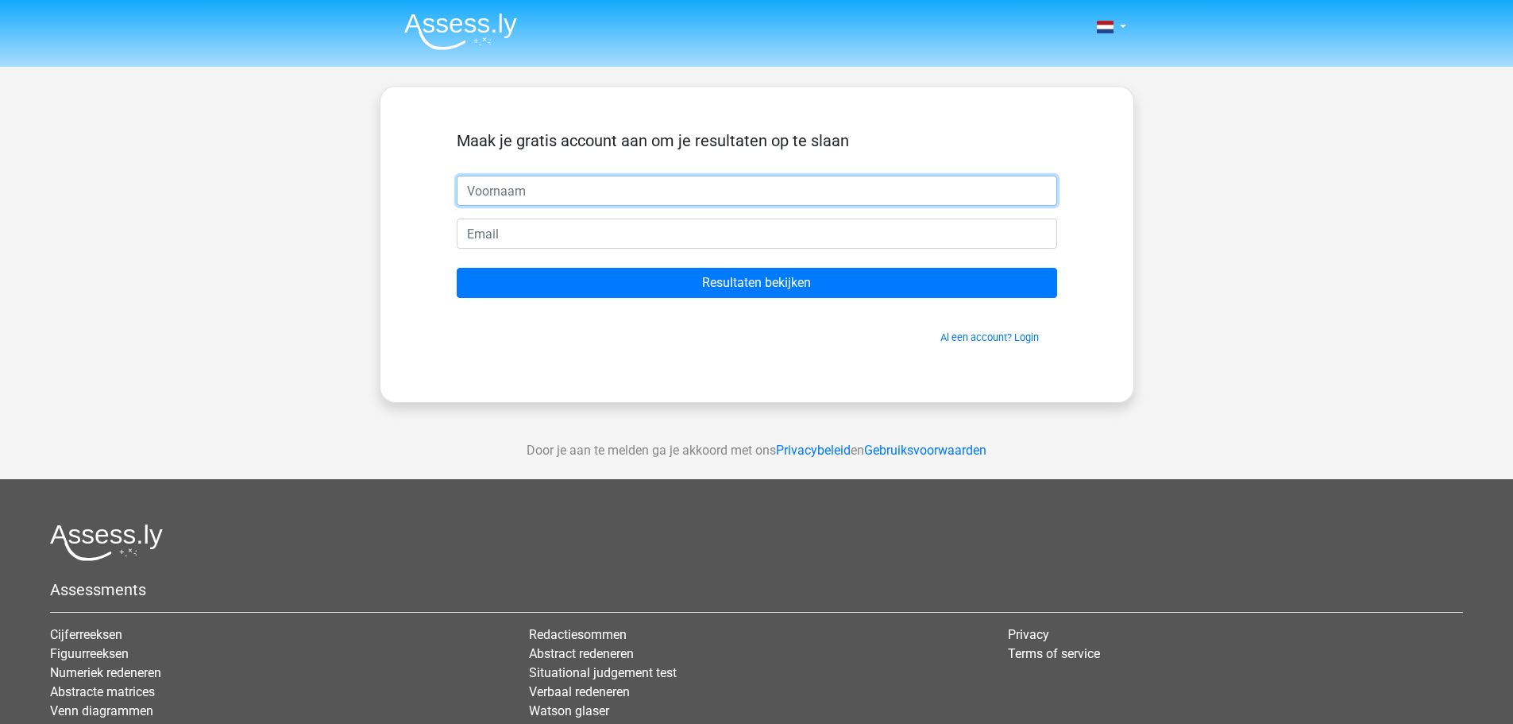
click at [590, 197] on input "text" at bounding box center [757, 191] width 600 height 30
type input "s"
type input "max"
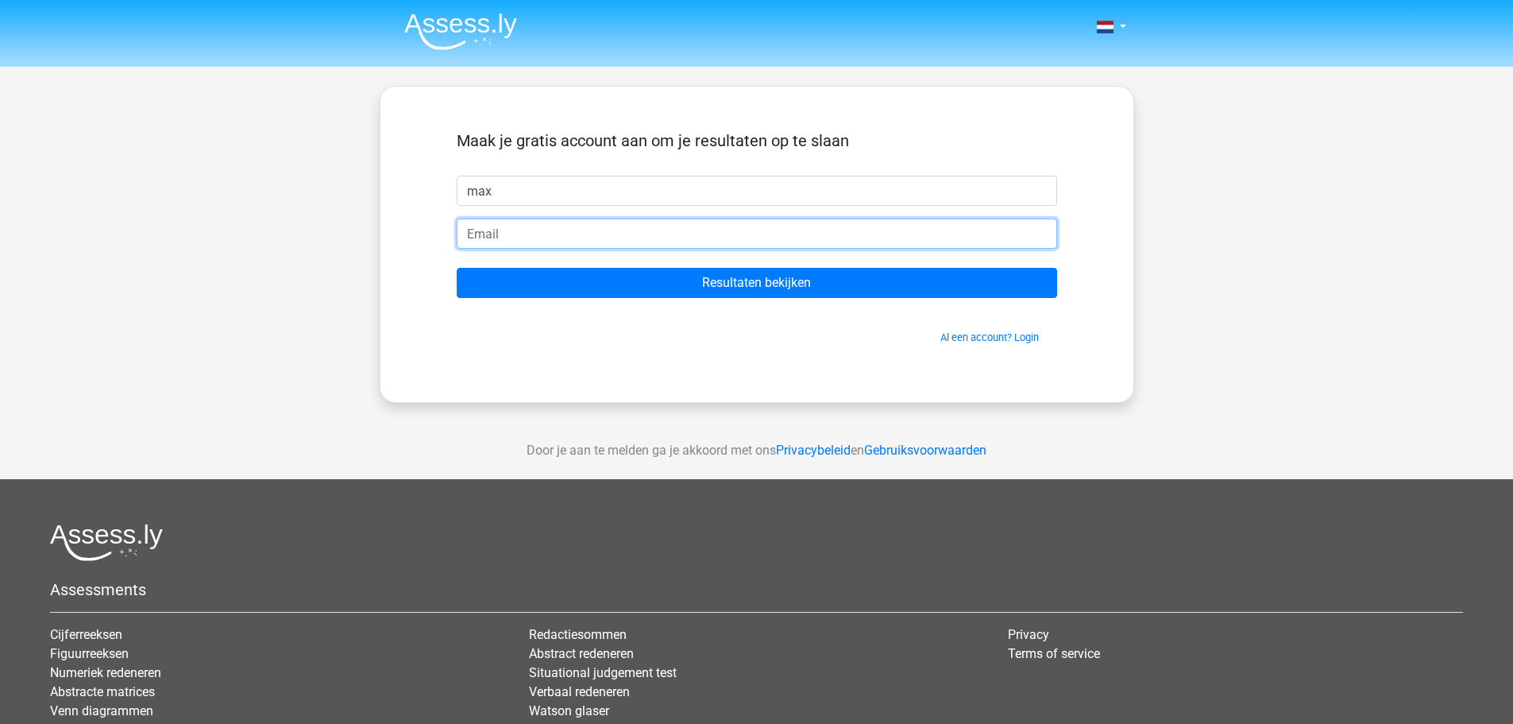
click at [552, 230] on input "email" at bounding box center [757, 233] width 600 height 30
paste input "[EMAIL_ADDRESS][DOMAIN_NAME]"
type input "[EMAIL_ADDRESS][DOMAIN_NAME]"
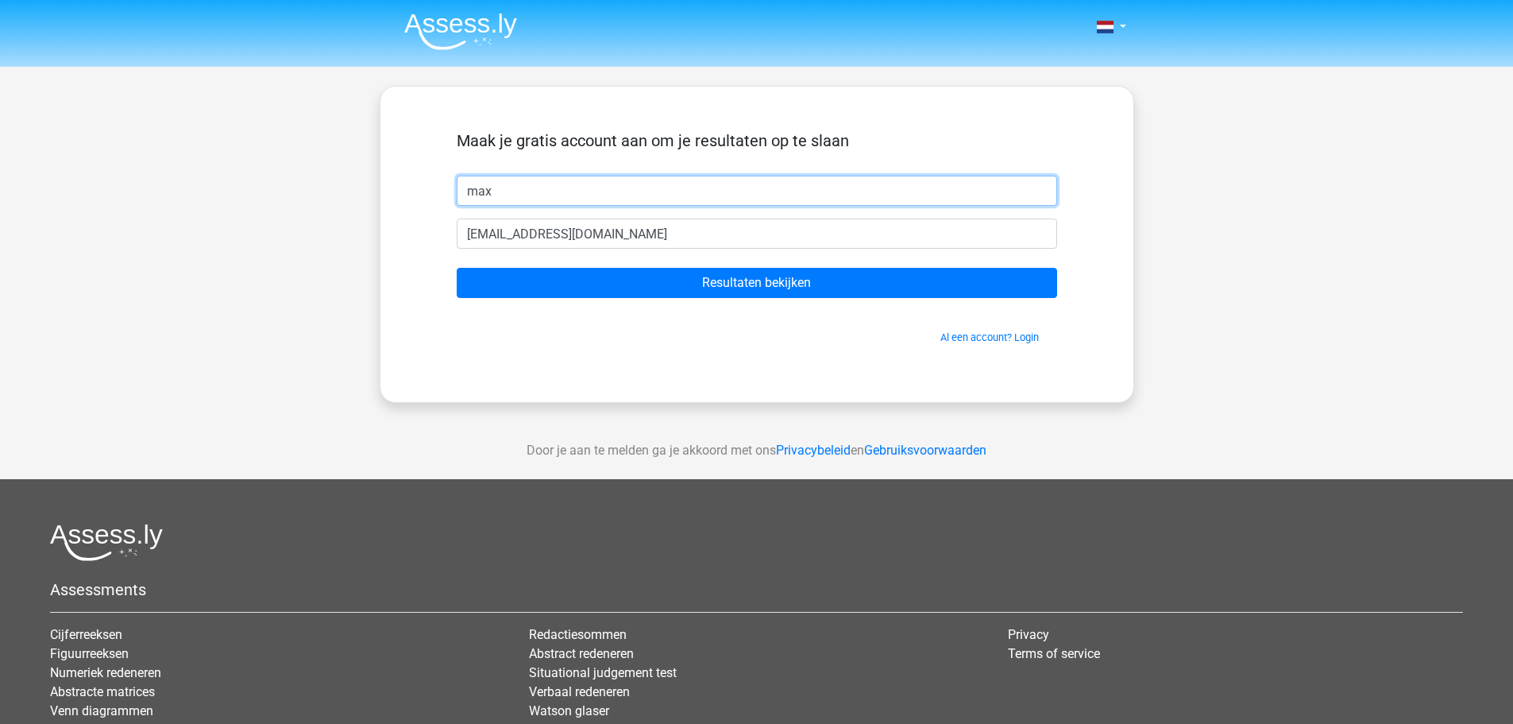
drag, startPoint x: 521, startPoint y: 193, endPoint x: 335, endPoint y: 187, distance: 185.9
click at [367, 194] on div "Nederlands English max" at bounding box center [756, 449] width 1513 height 898
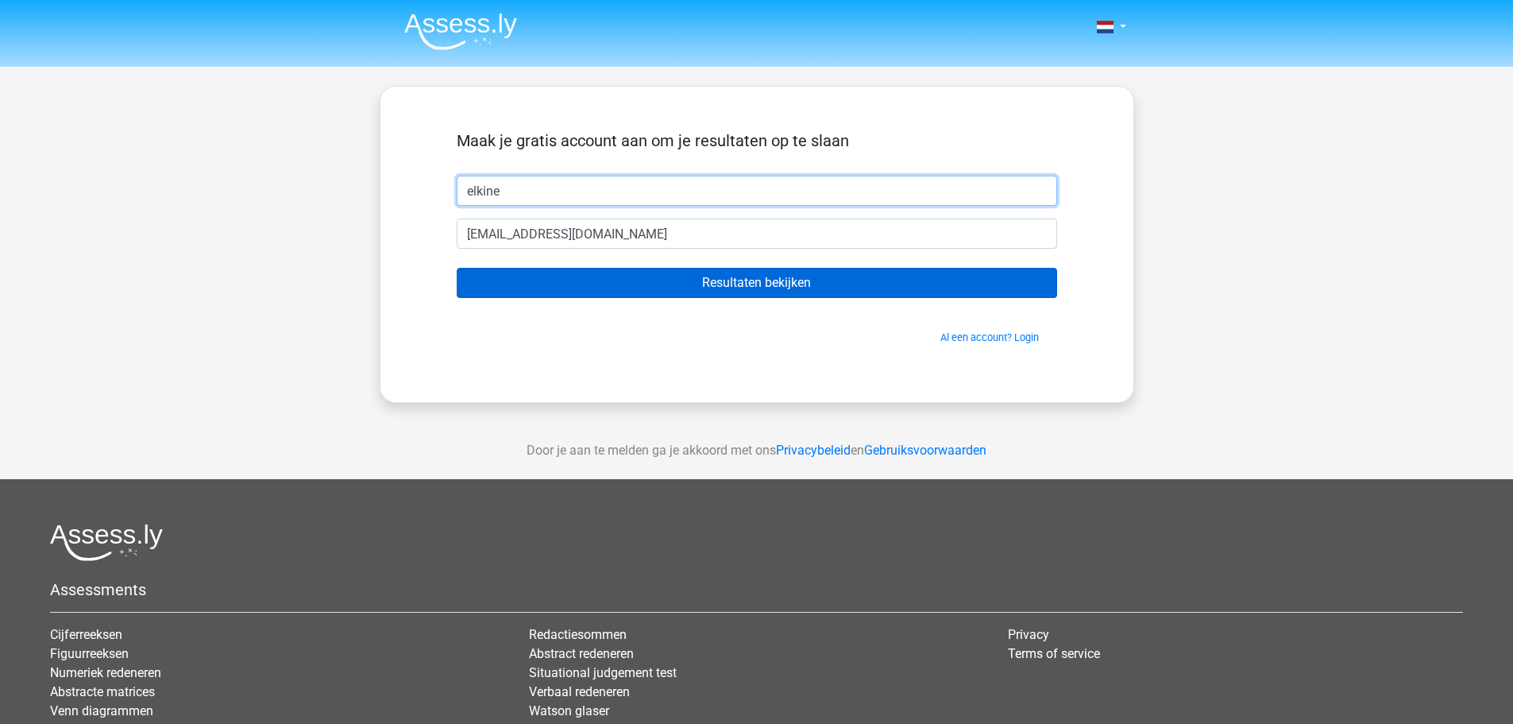
type input "elkine"
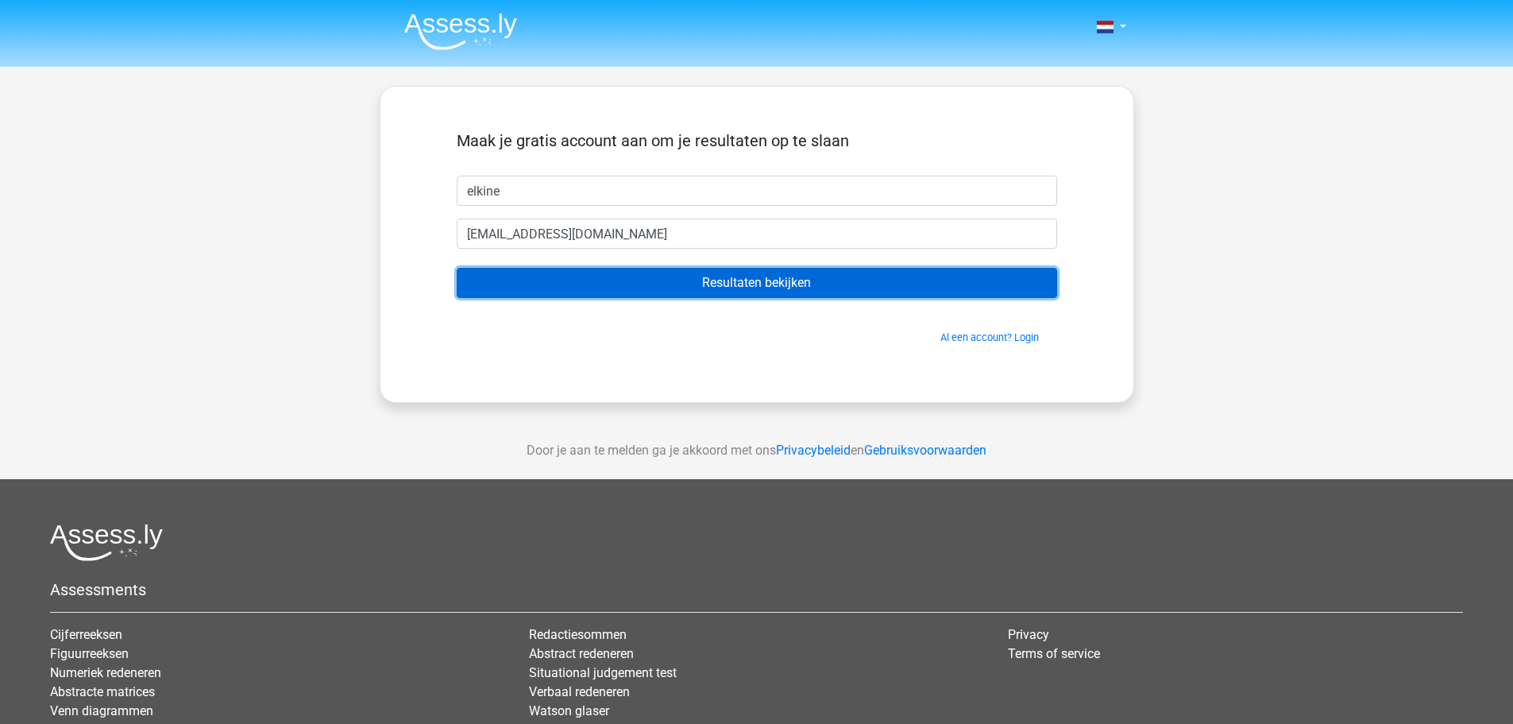
click at [583, 294] on input "Resultaten bekijken" at bounding box center [757, 283] width 600 height 30
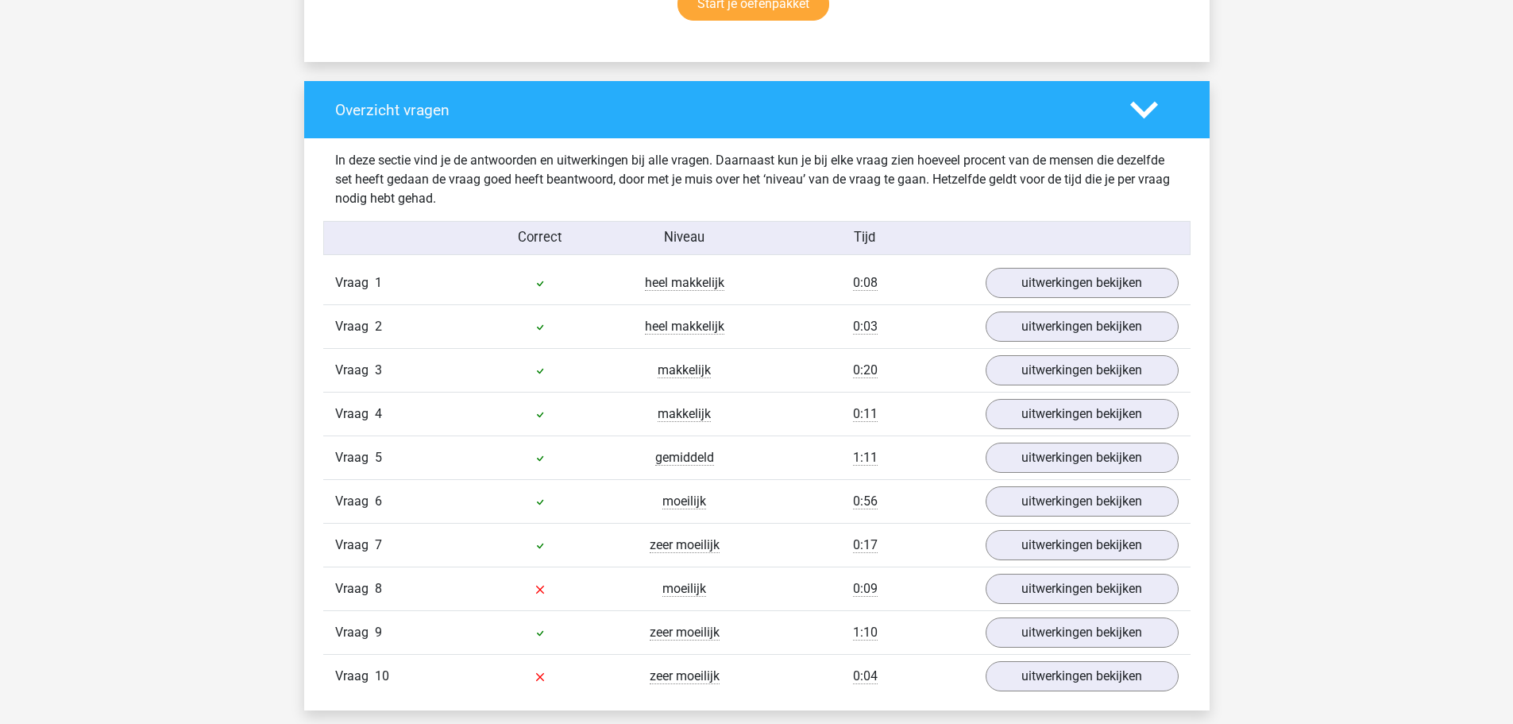
scroll to position [1191, 0]
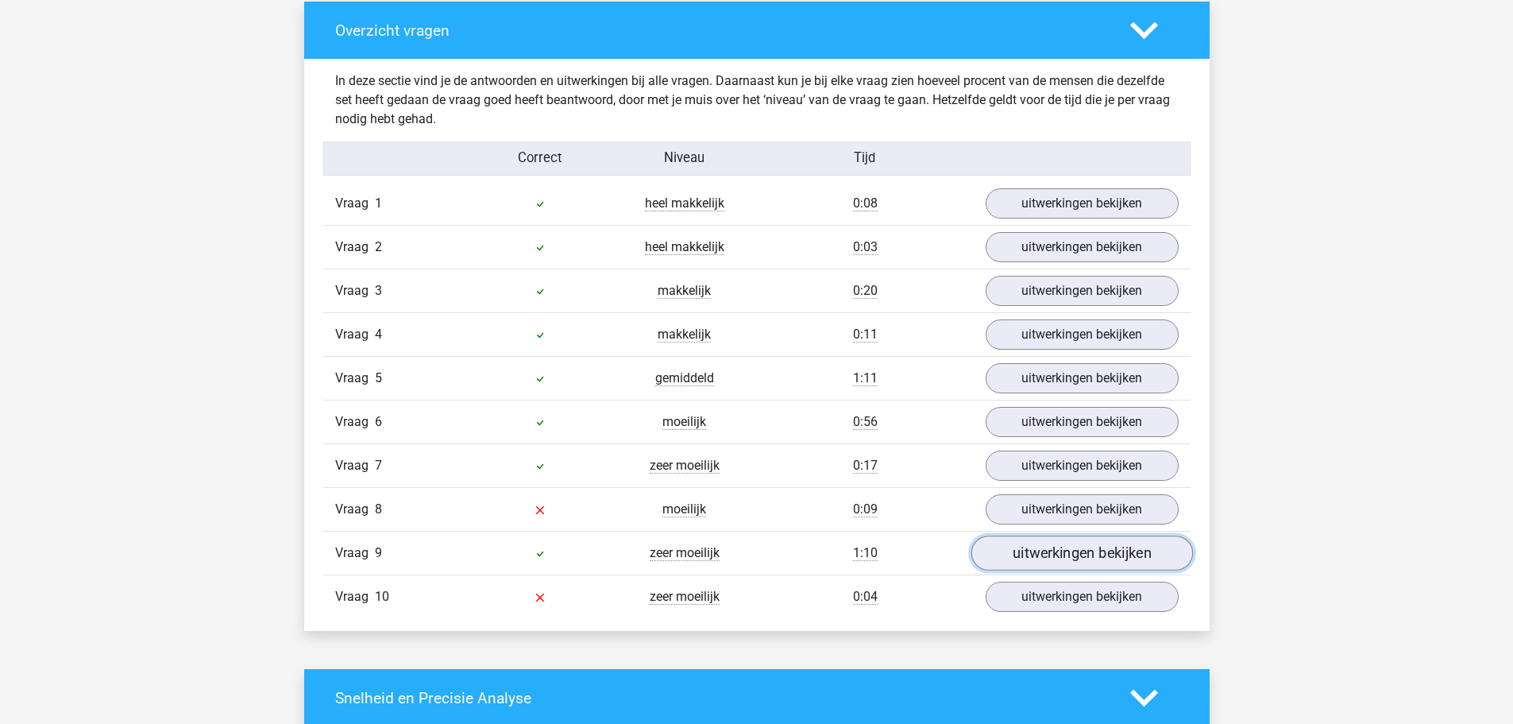
click at [1040, 555] on link "uitwerkingen bekijken" at bounding box center [1082, 553] width 222 height 35
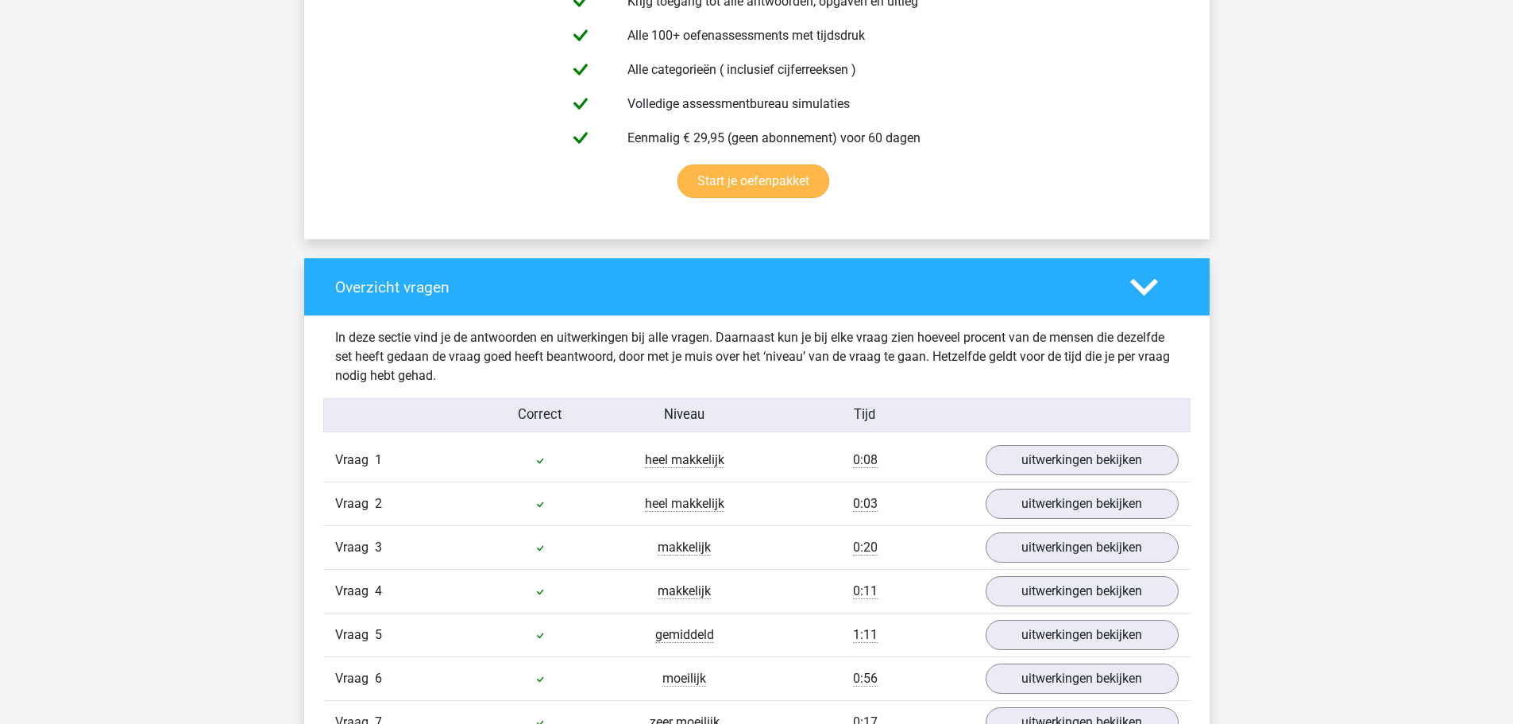
scroll to position [1033, 0]
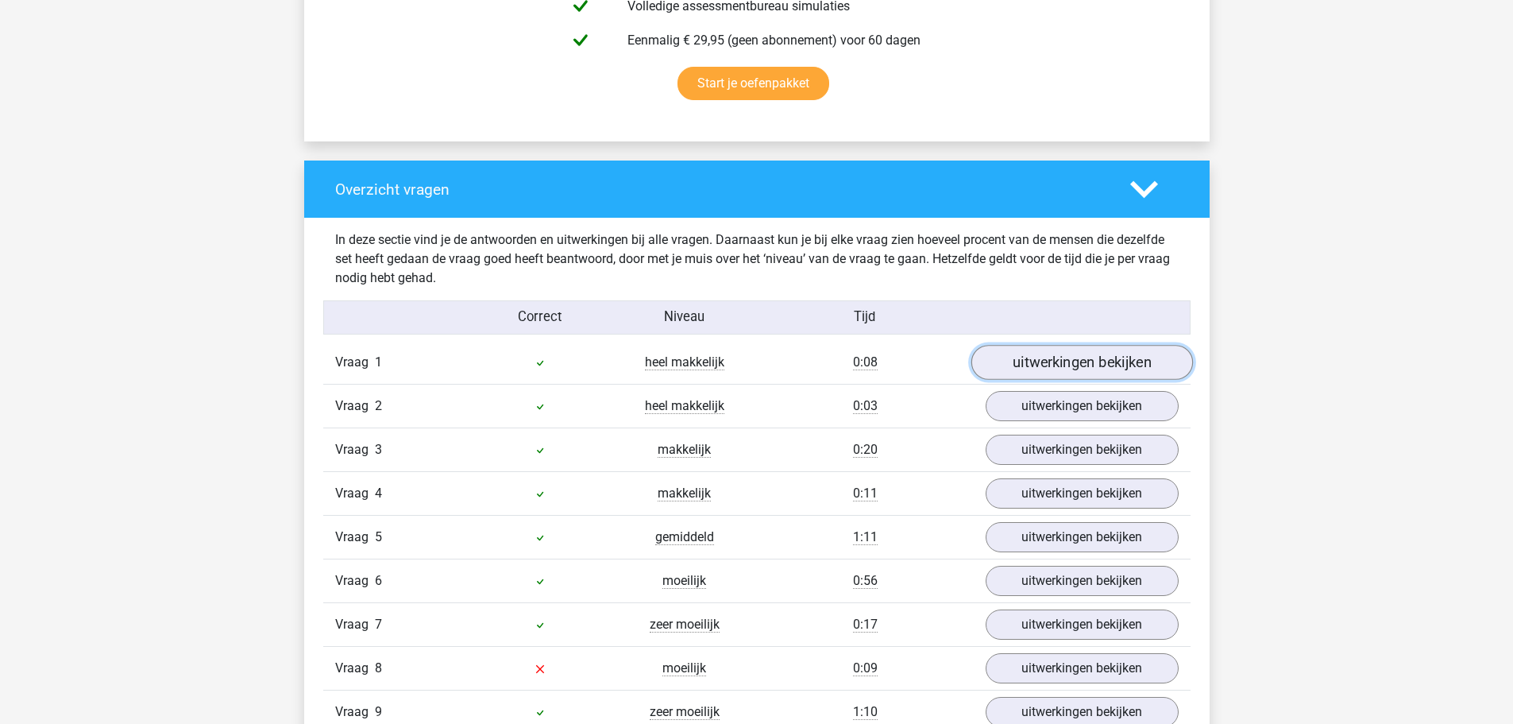
click at [1073, 352] on link "uitwerkingen bekijken" at bounding box center [1082, 363] width 222 height 35
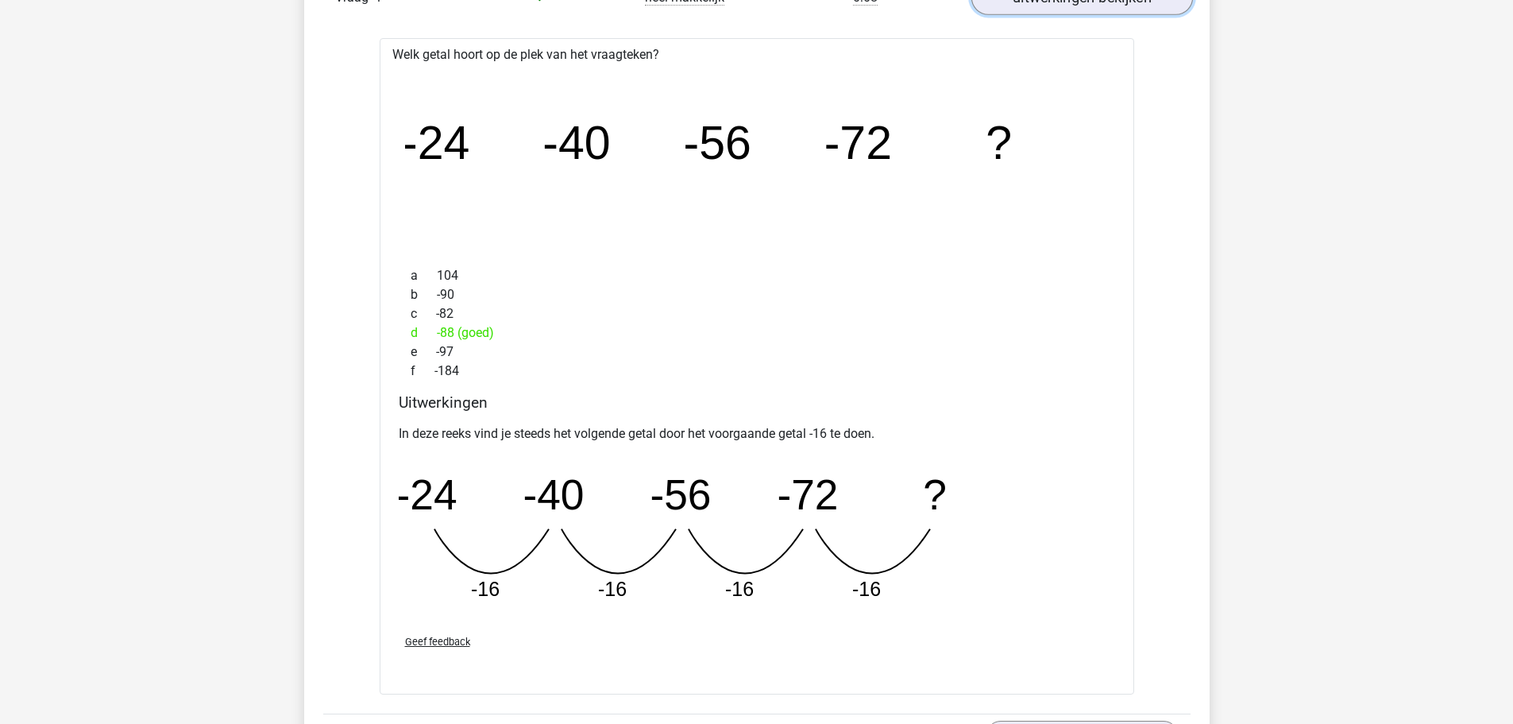
scroll to position [1271, 0]
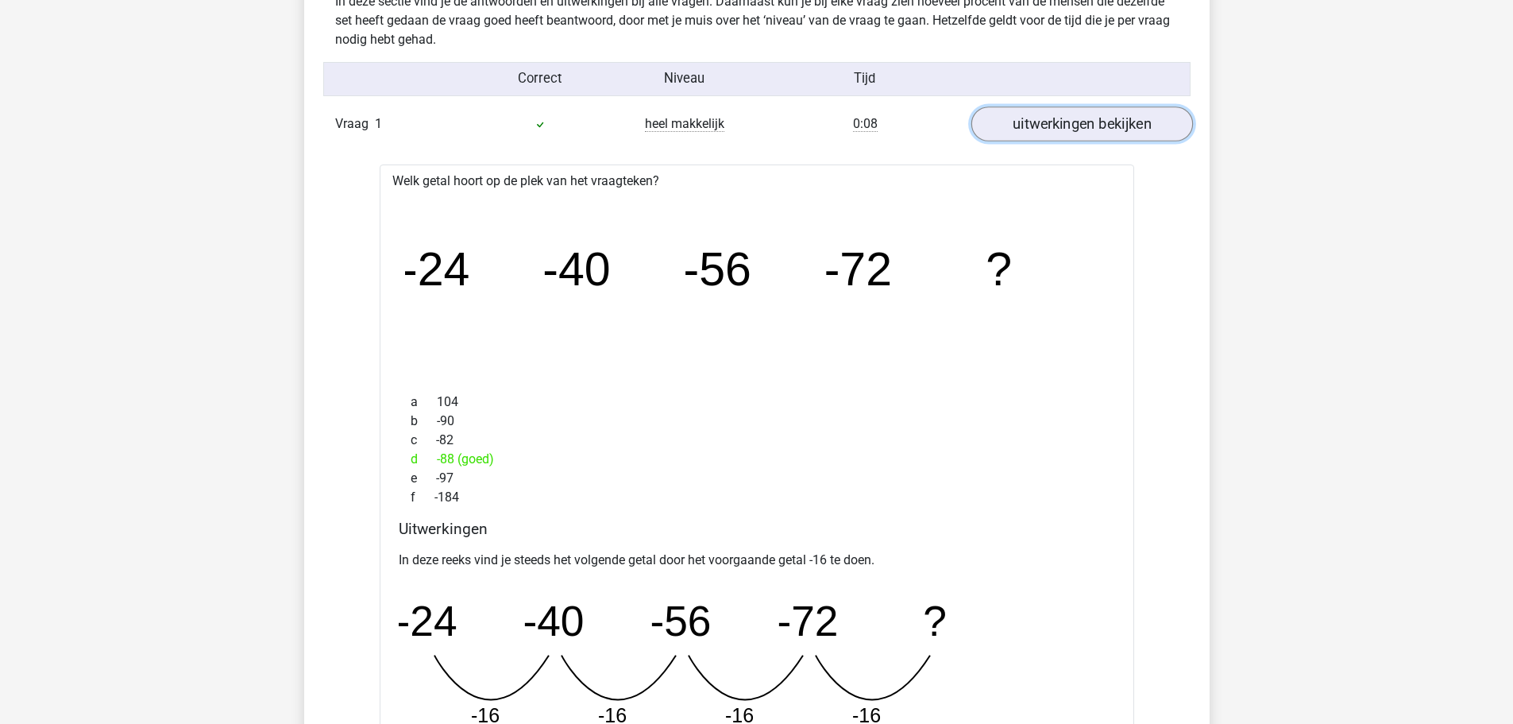
click at [1064, 115] on link "uitwerkingen bekijken" at bounding box center [1082, 124] width 222 height 35
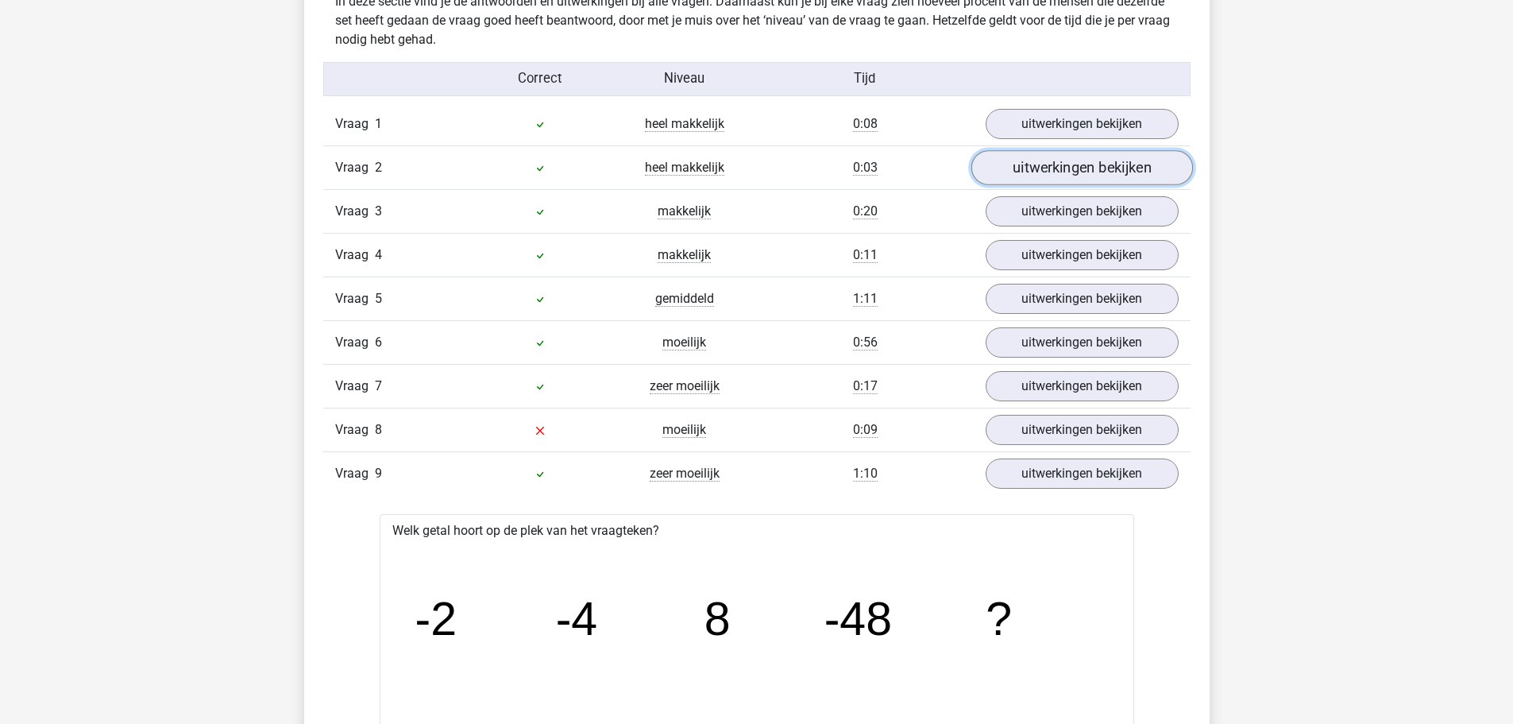
click at [1075, 170] on link "uitwerkingen bekijken" at bounding box center [1082, 168] width 222 height 35
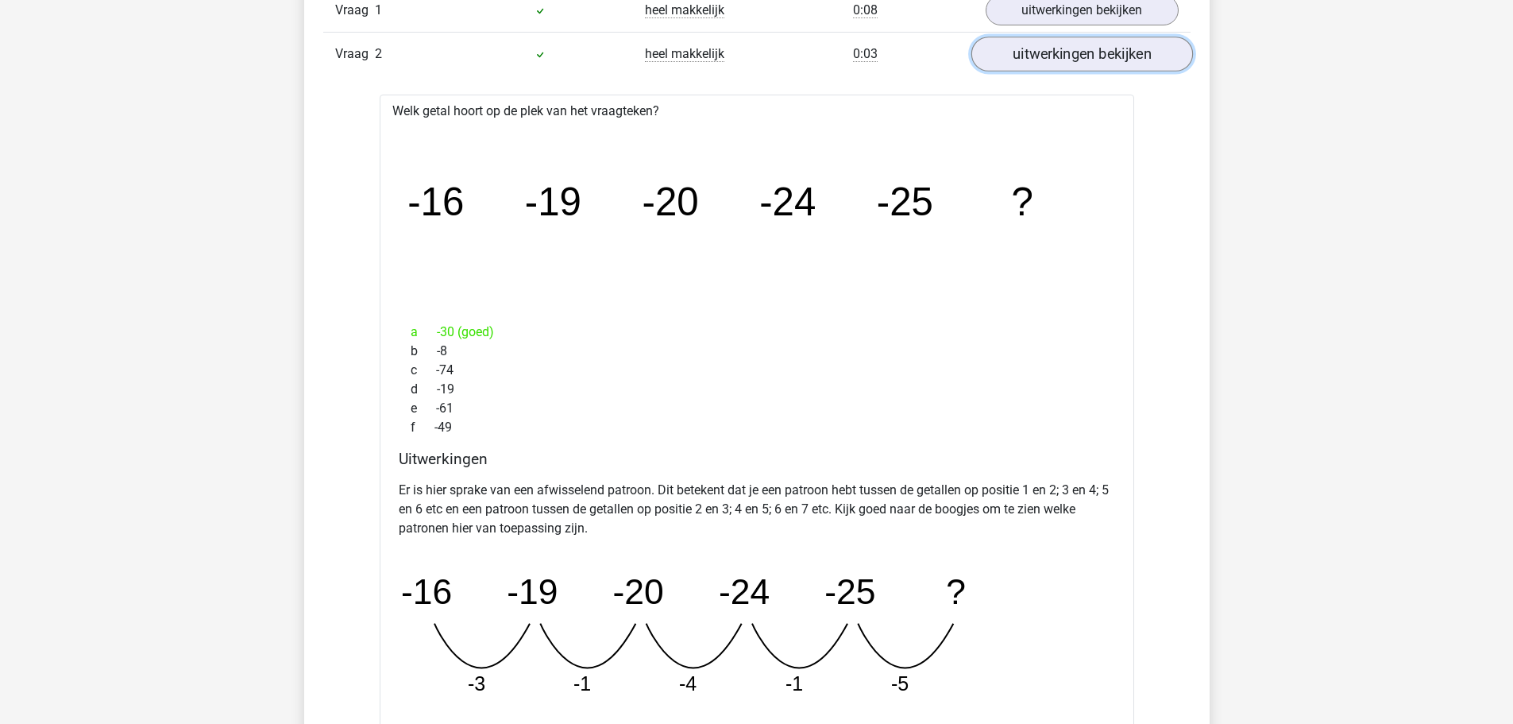
scroll to position [1350, 0]
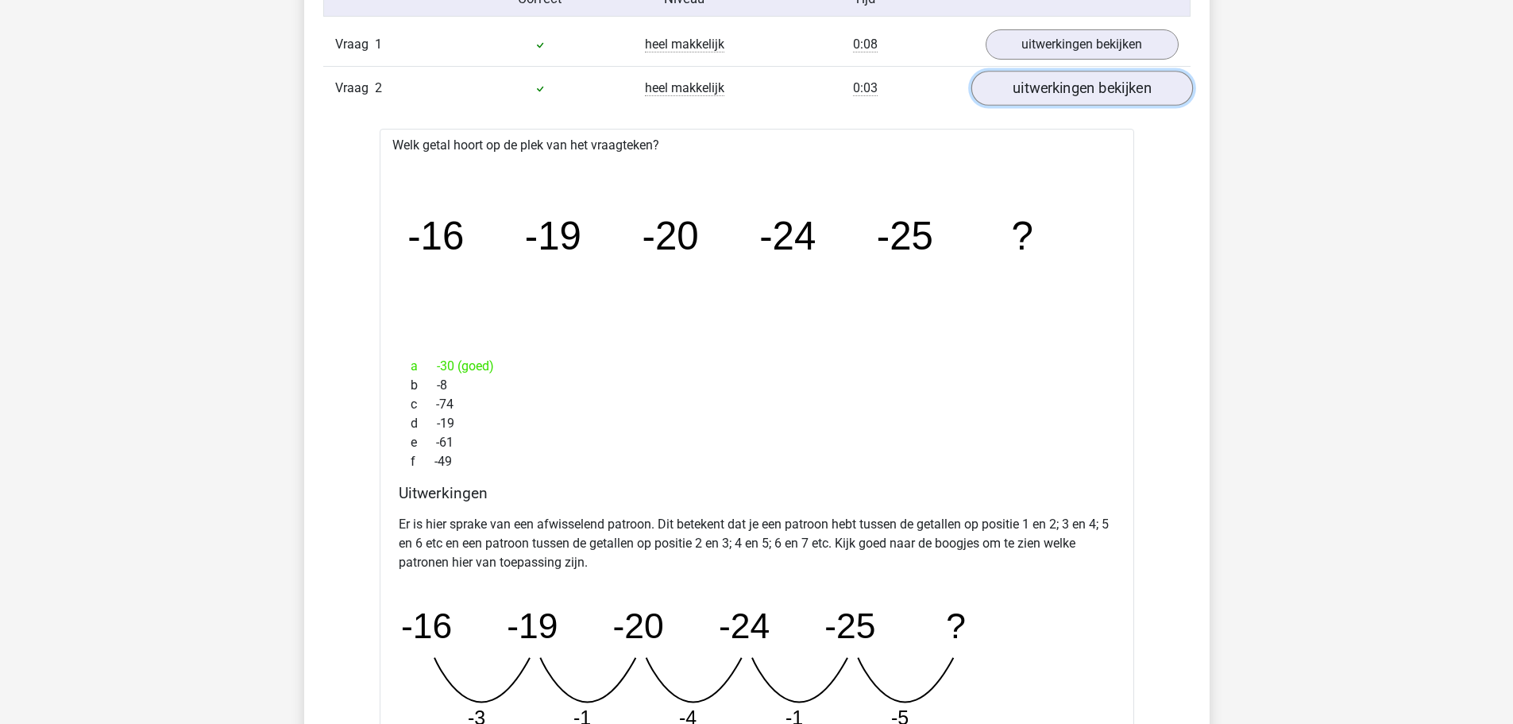
click at [1095, 96] on link "uitwerkingen bekijken" at bounding box center [1082, 88] width 222 height 35
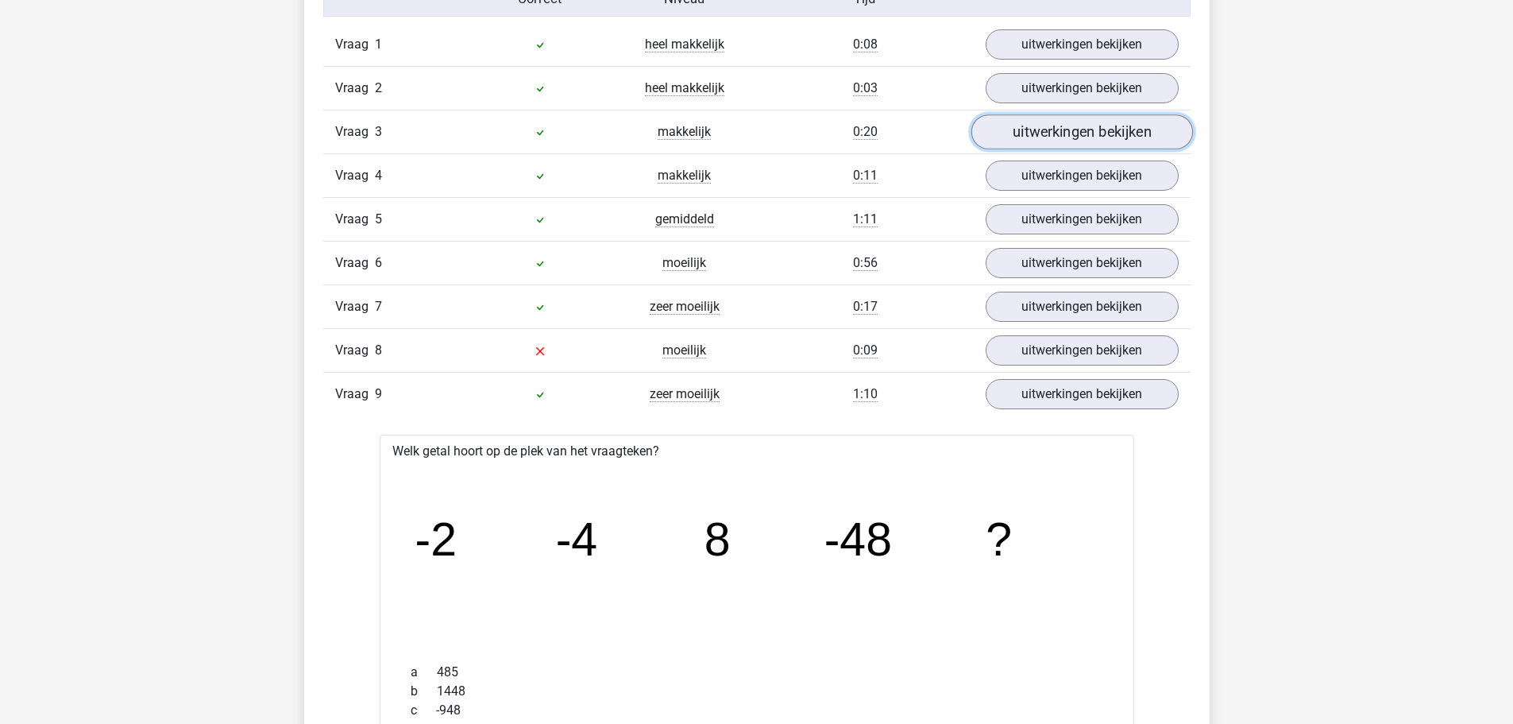
click at [1087, 141] on link "uitwerkingen bekijken" at bounding box center [1082, 132] width 222 height 35
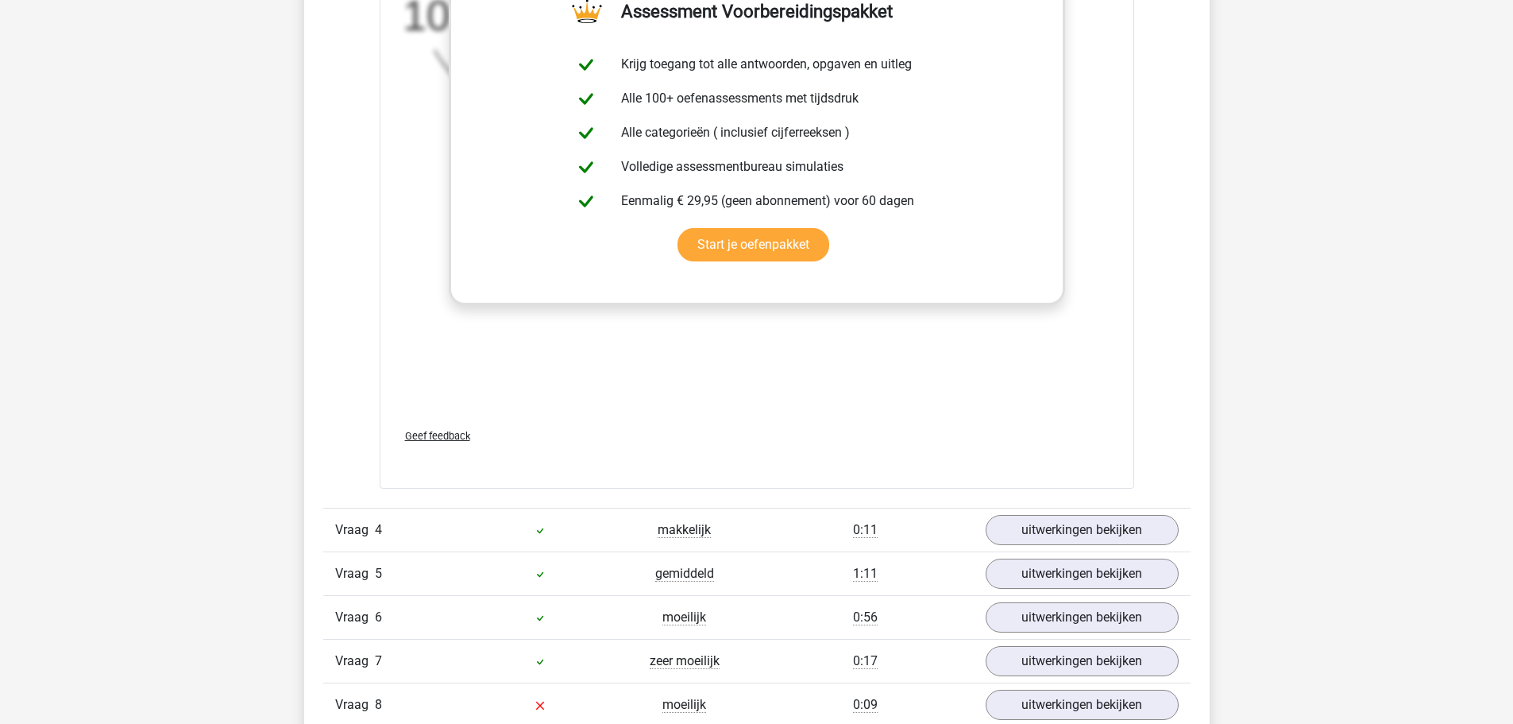
scroll to position [1589, 0]
